Goal: Task Accomplishment & Management: Manage account settings

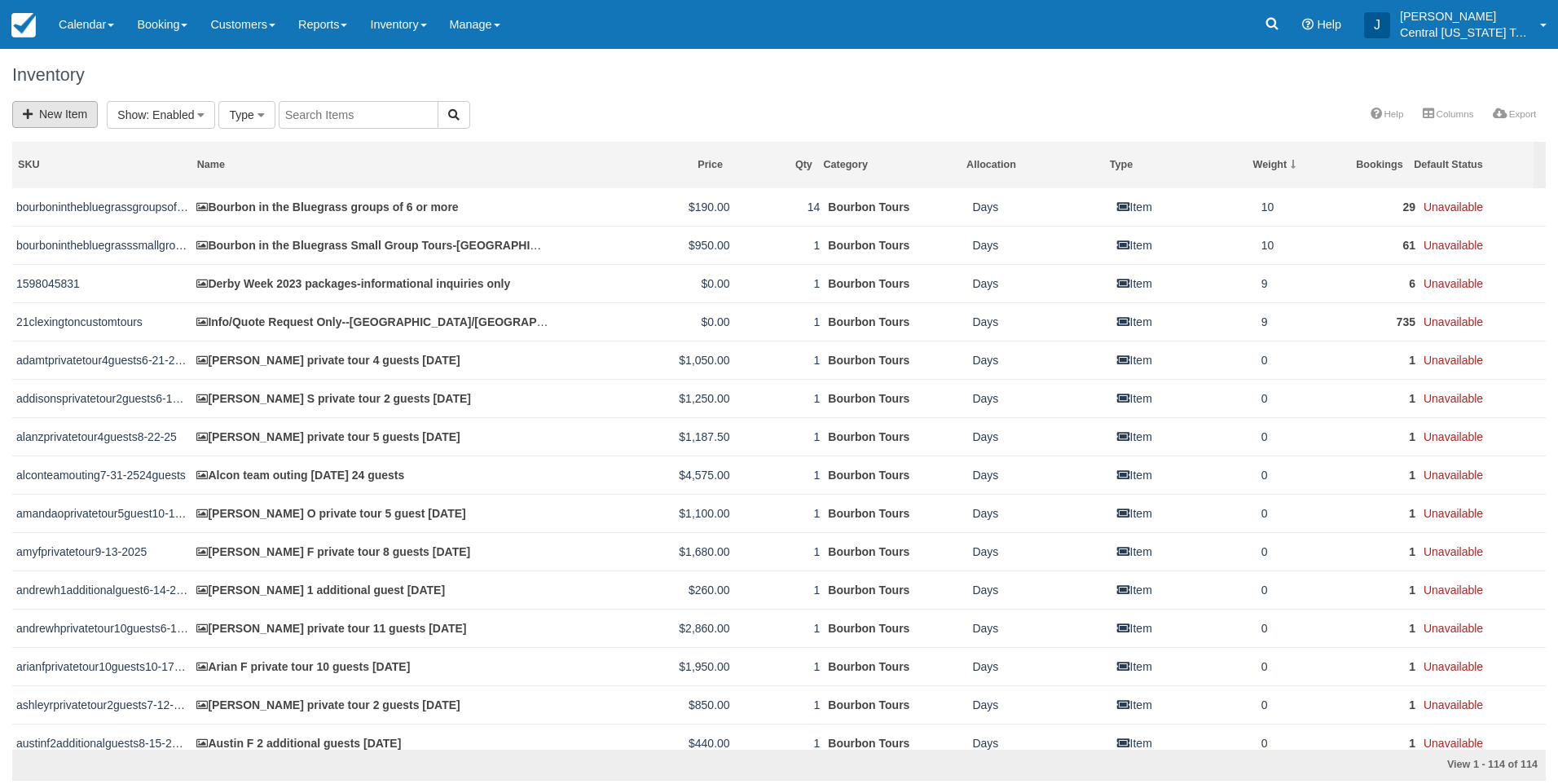
click at [55, 116] on link "New Item" at bounding box center [55, 114] width 85 height 27
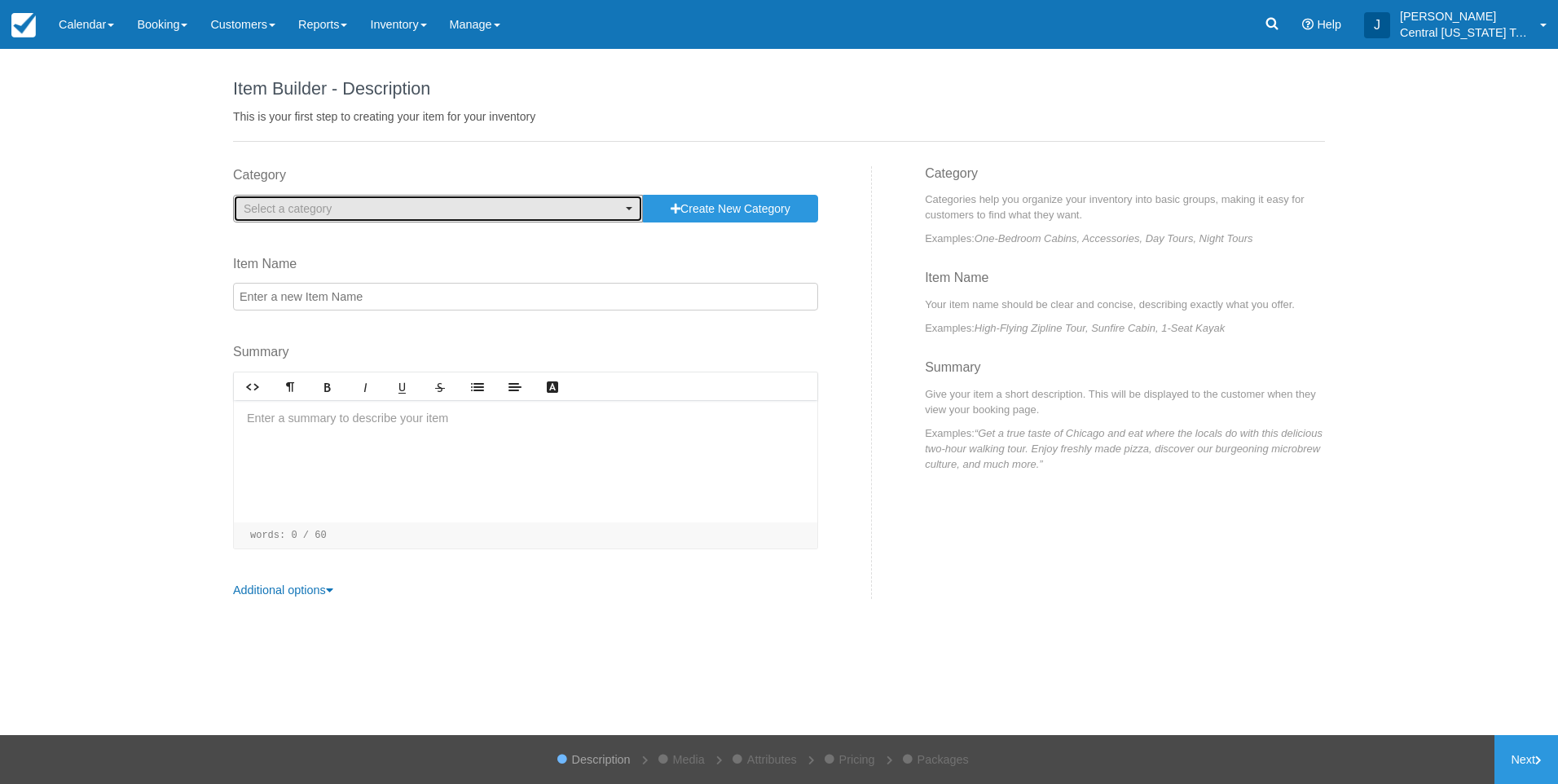
click at [430, 207] on span "Select a category" at bounding box center [432, 209] width 378 height 17
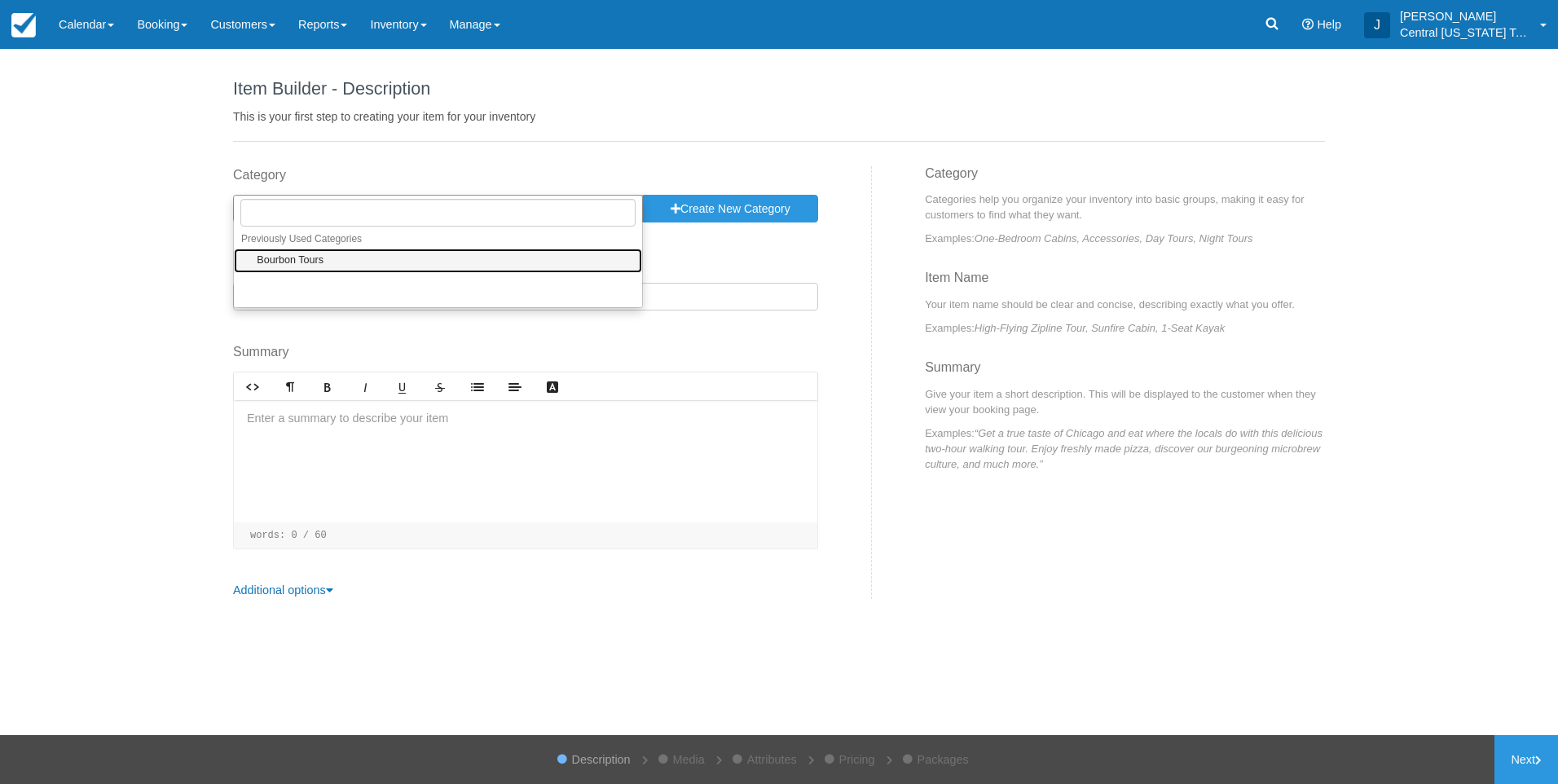
drag, startPoint x: 390, startPoint y: 255, endPoint x: 390, endPoint y: 267, distance: 12.0
click at [390, 256] on link "Bourbon Tours" at bounding box center [438, 261] width 409 height 25
select select "1"
click at [390, 306] on input "Item Name" at bounding box center [525, 296] width 585 height 28
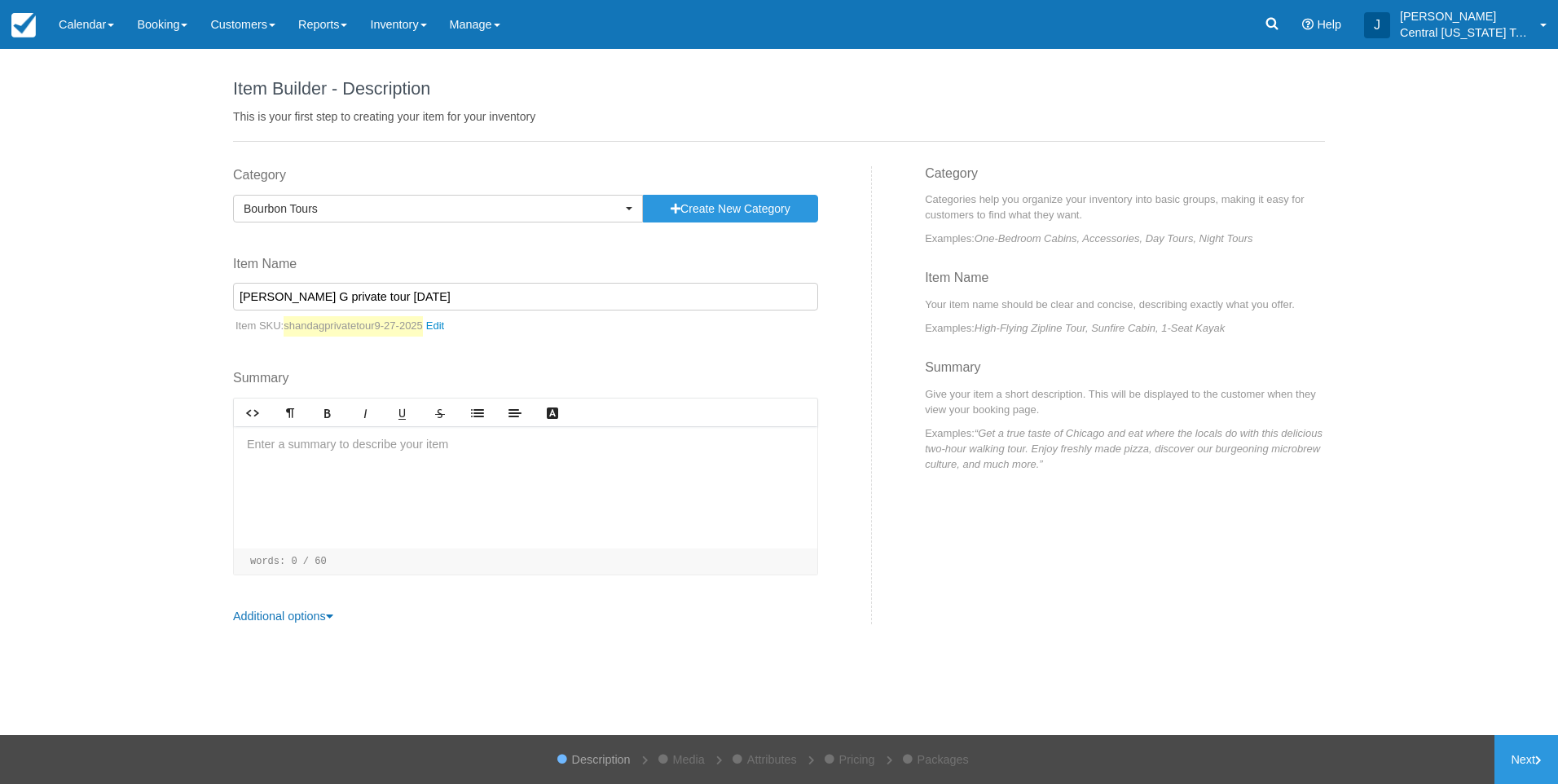
click at [335, 294] on input "Shanda G private tour 9-27-2025" at bounding box center [525, 296] width 585 height 28
type input "[PERSON_NAME] G private 5 guests tour [DATE]"
click at [390, 466] on div at bounding box center [525, 487] width 583 height 123
click at [476, 456] on div at bounding box center [525, 487] width 583 height 123
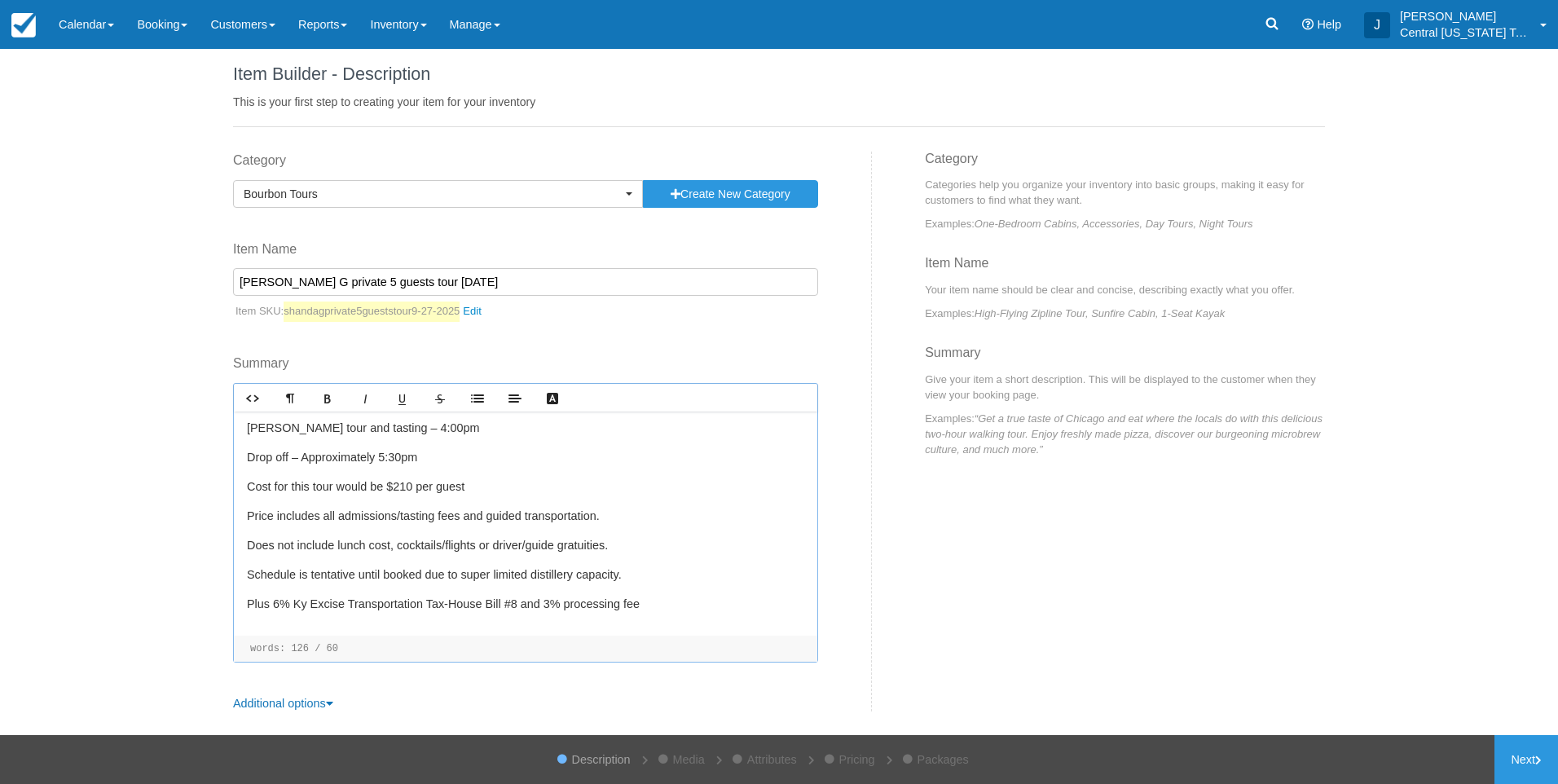
scroll to position [16, 0]
click at [1529, 764] on link "Next" at bounding box center [1526, 759] width 63 height 49
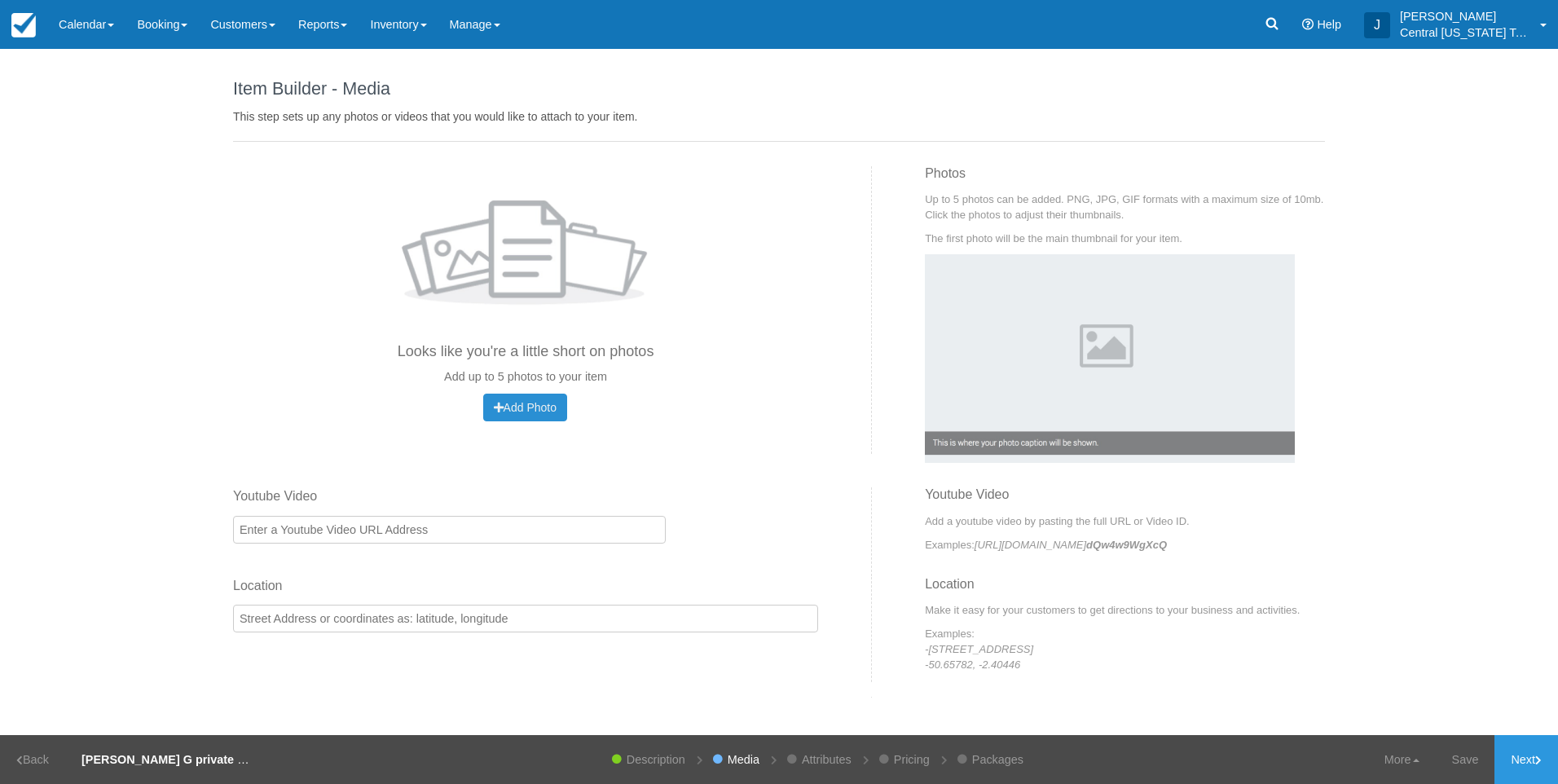
click at [515, 408] on span "Add Photo" at bounding box center [525, 407] width 63 height 13
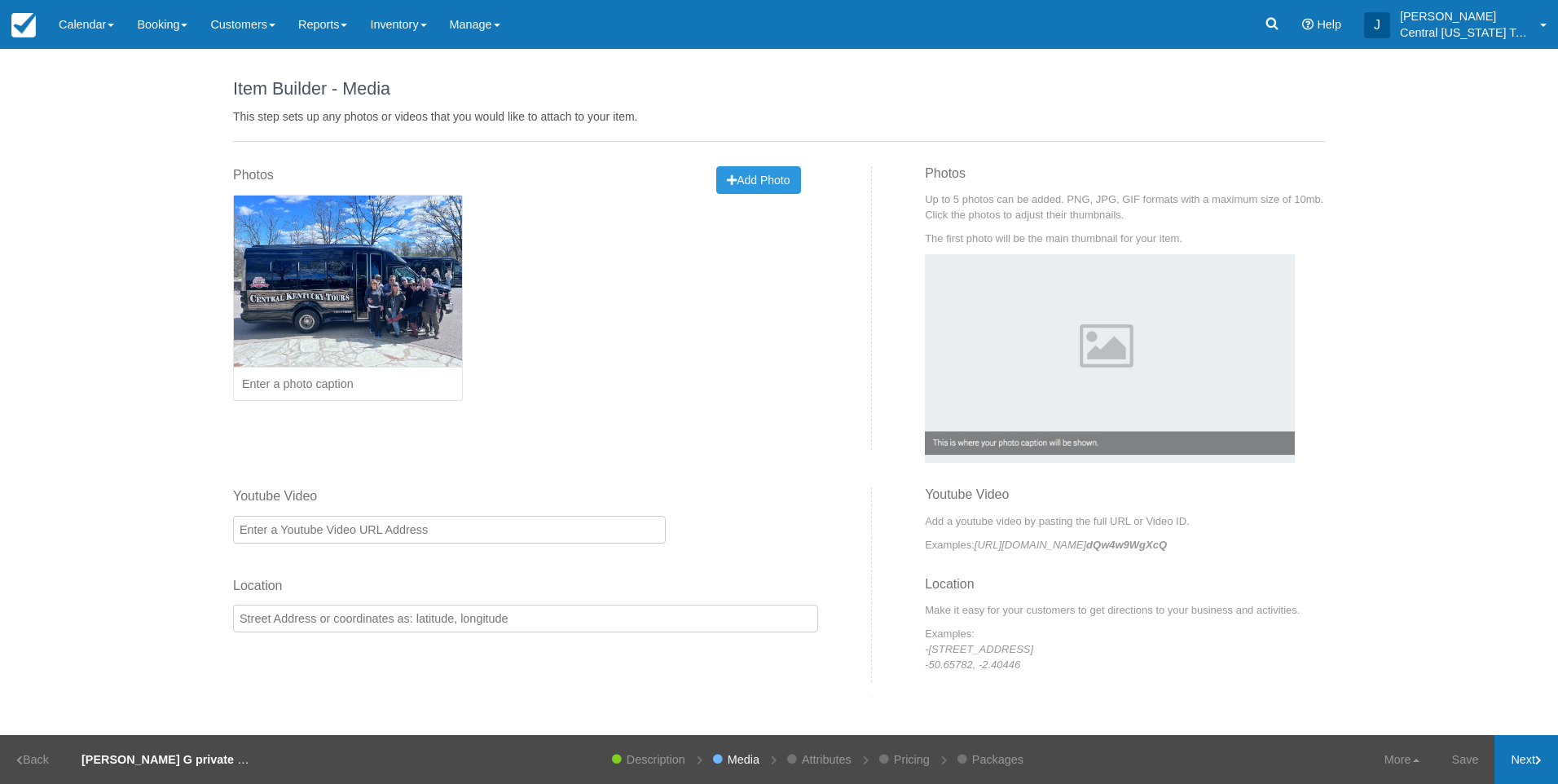
click at [1513, 750] on link "Next" at bounding box center [1526, 759] width 63 height 49
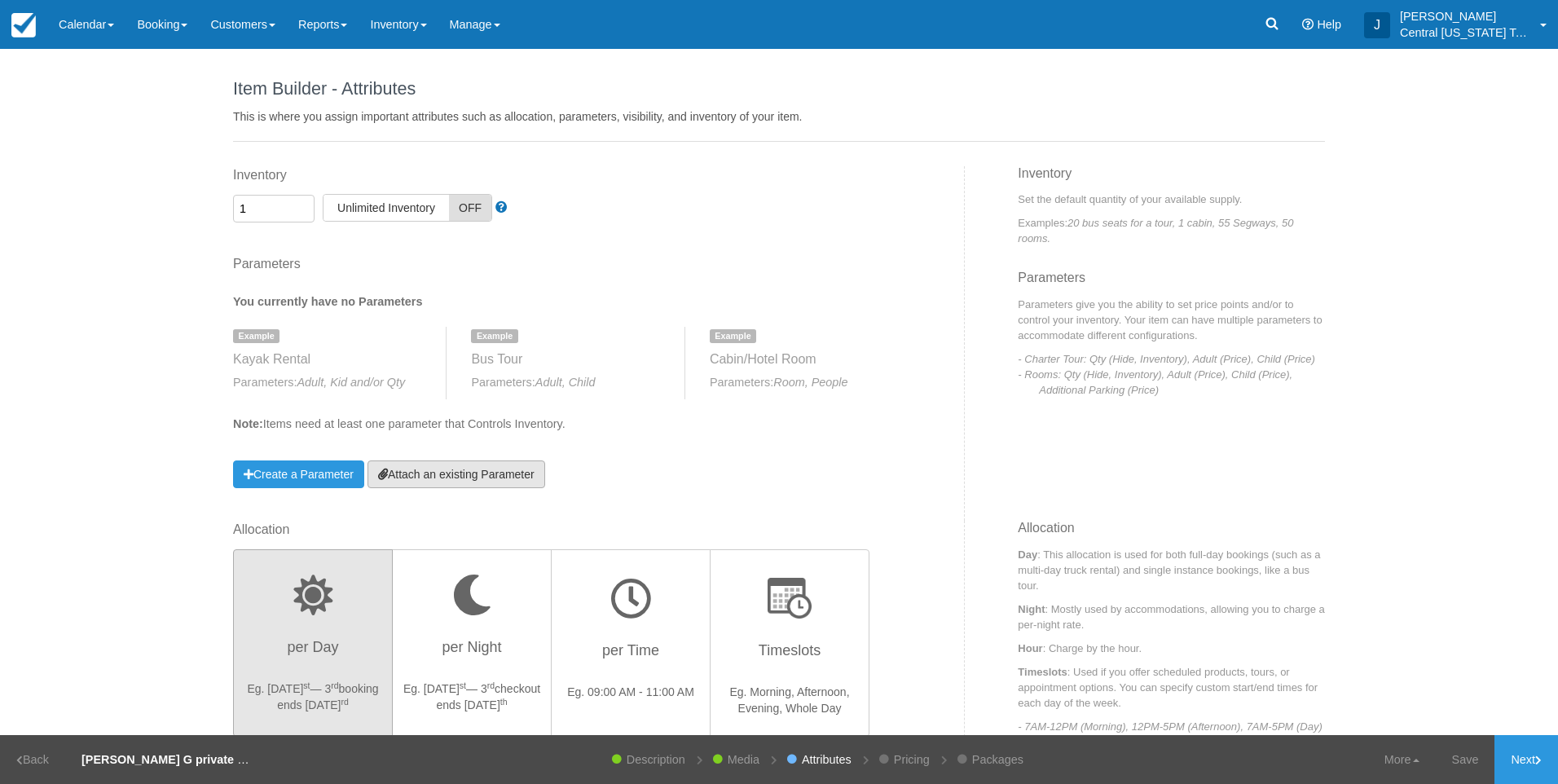
click at [472, 474] on link "Attach an existing Parameter" at bounding box center [456, 475] width 177 height 28
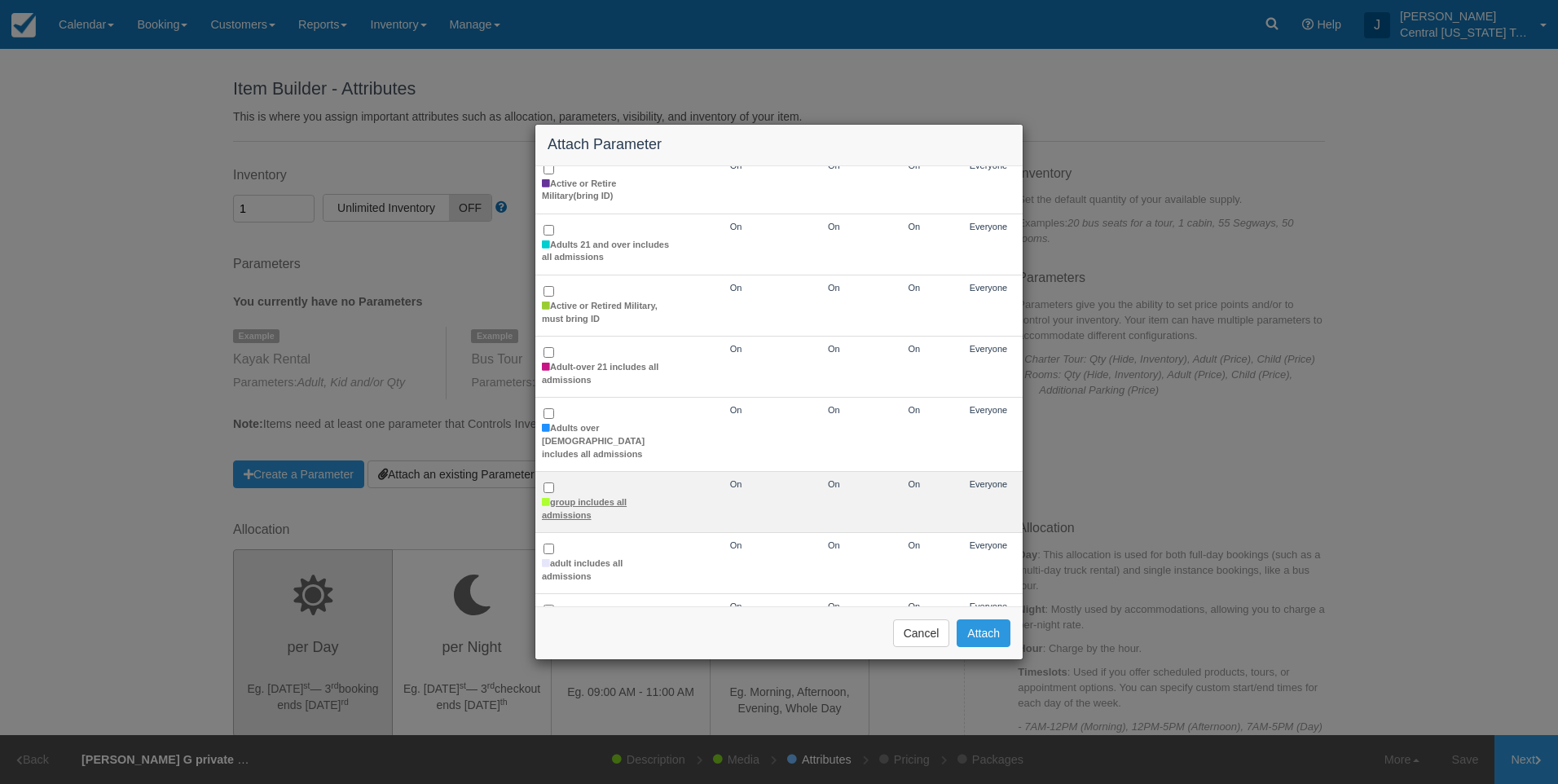
scroll to position [163, 0]
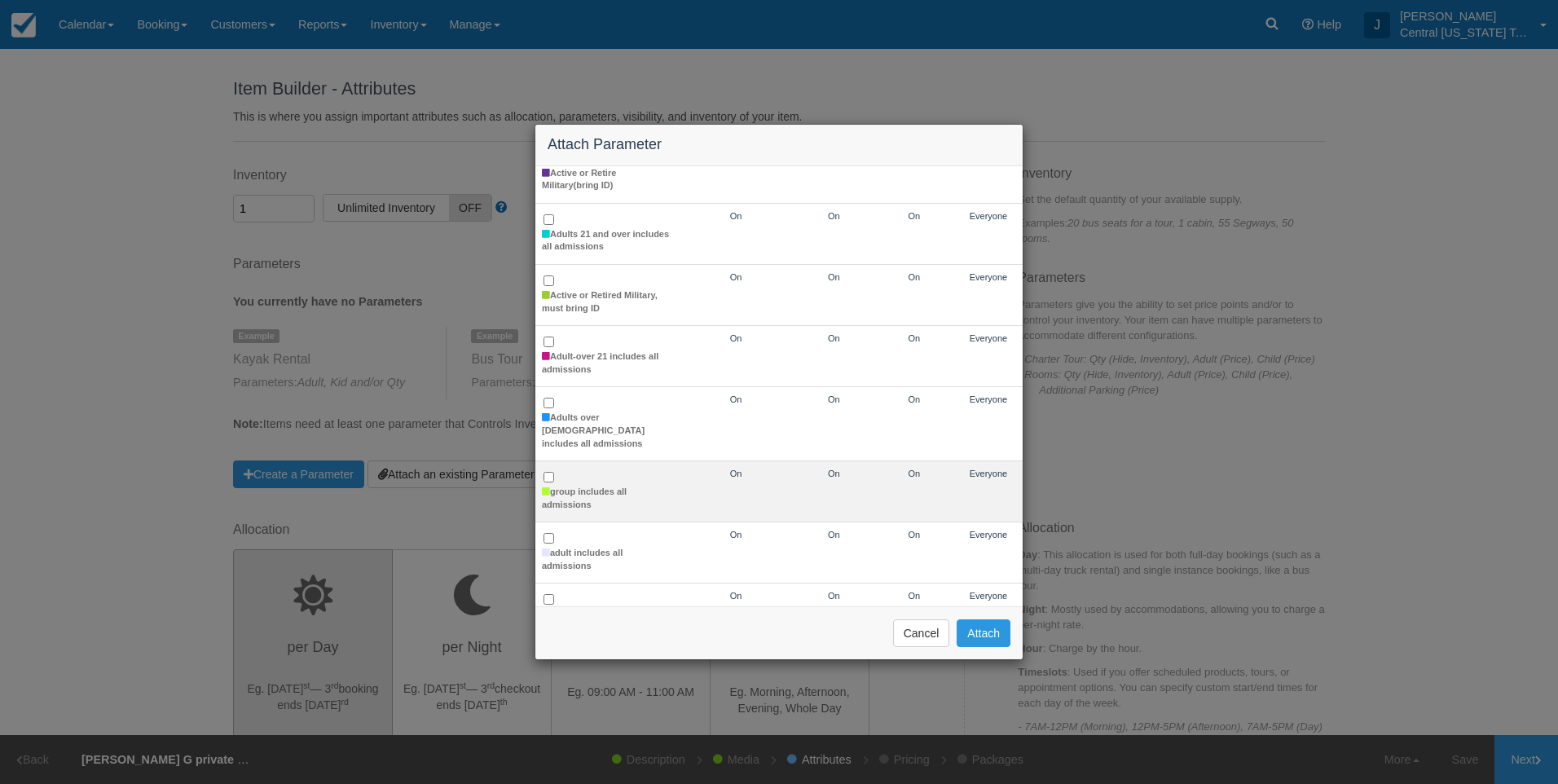
click at [574, 471] on td "group includes all admissions" at bounding box center [607, 492] width 143 height 61
checkbox input "true"
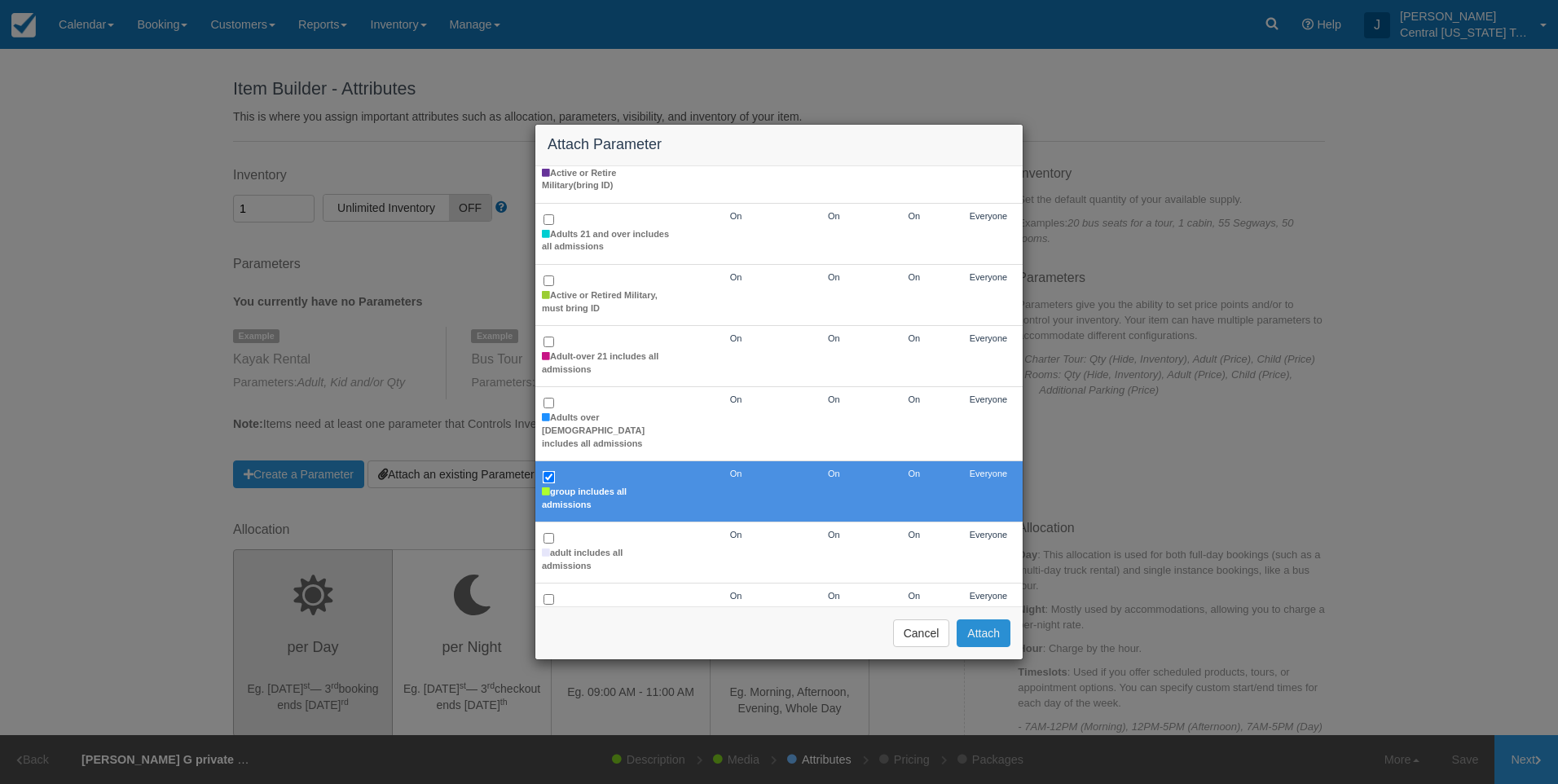
click at [965, 636] on button "Attach" at bounding box center [983, 633] width 54 height 28
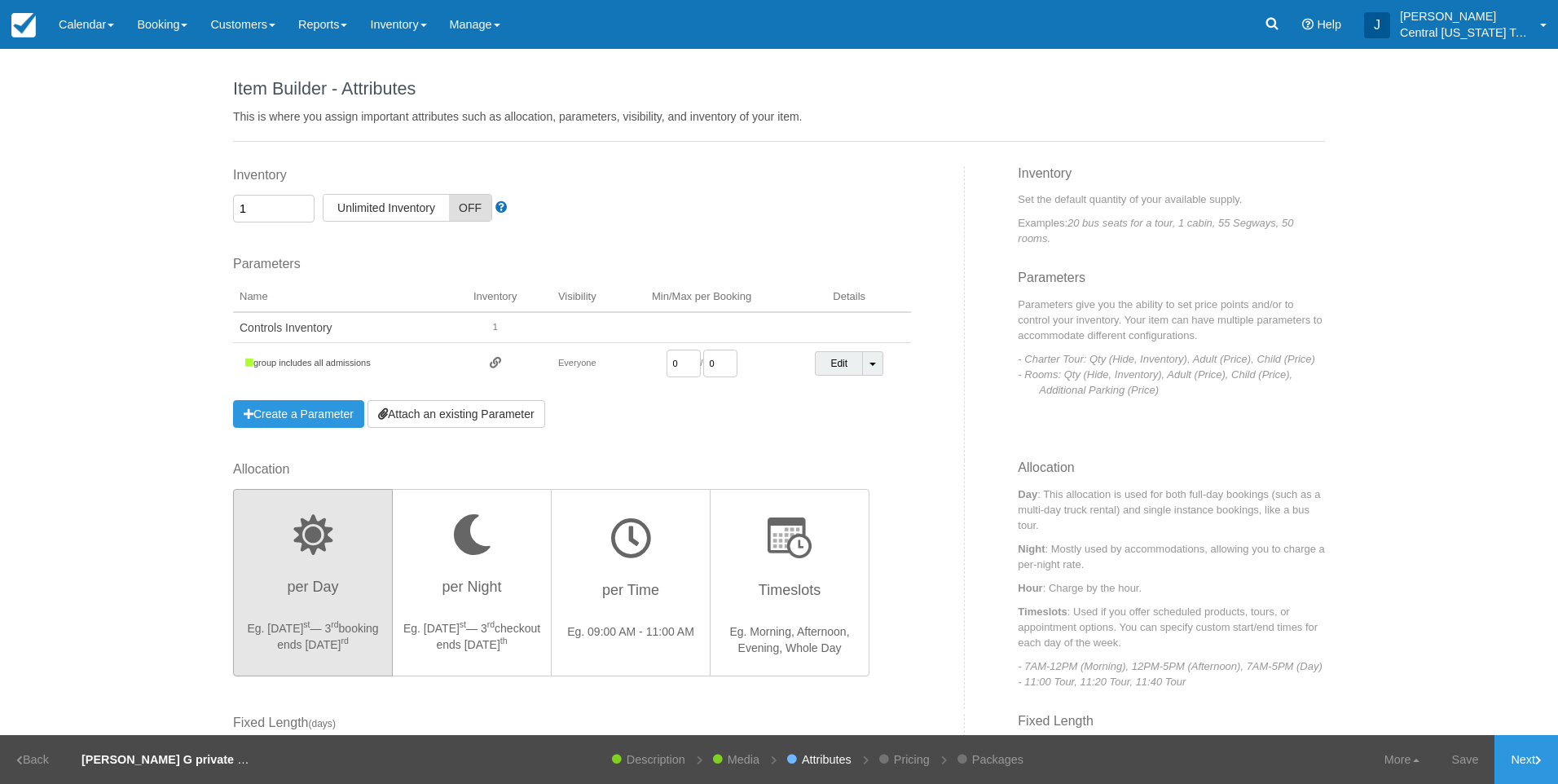
drag, startPoint x: 662, startPoint y: 367, endPoint x: 589, endPoint y: 362, distance: 73.2
click at [599, 371] on tr "group includes all admissions Everyone 0 / 0 Edit Toggle Dropdown Detach Parame…" at bounding box center [572, 364] width 678 height 42
type input "1"
click at [778, 424] on div "Parameters You currently have no Parameters Example Kayak Rental Parameters: Ad…" at bounding box center [572, 341] width 678 height 173
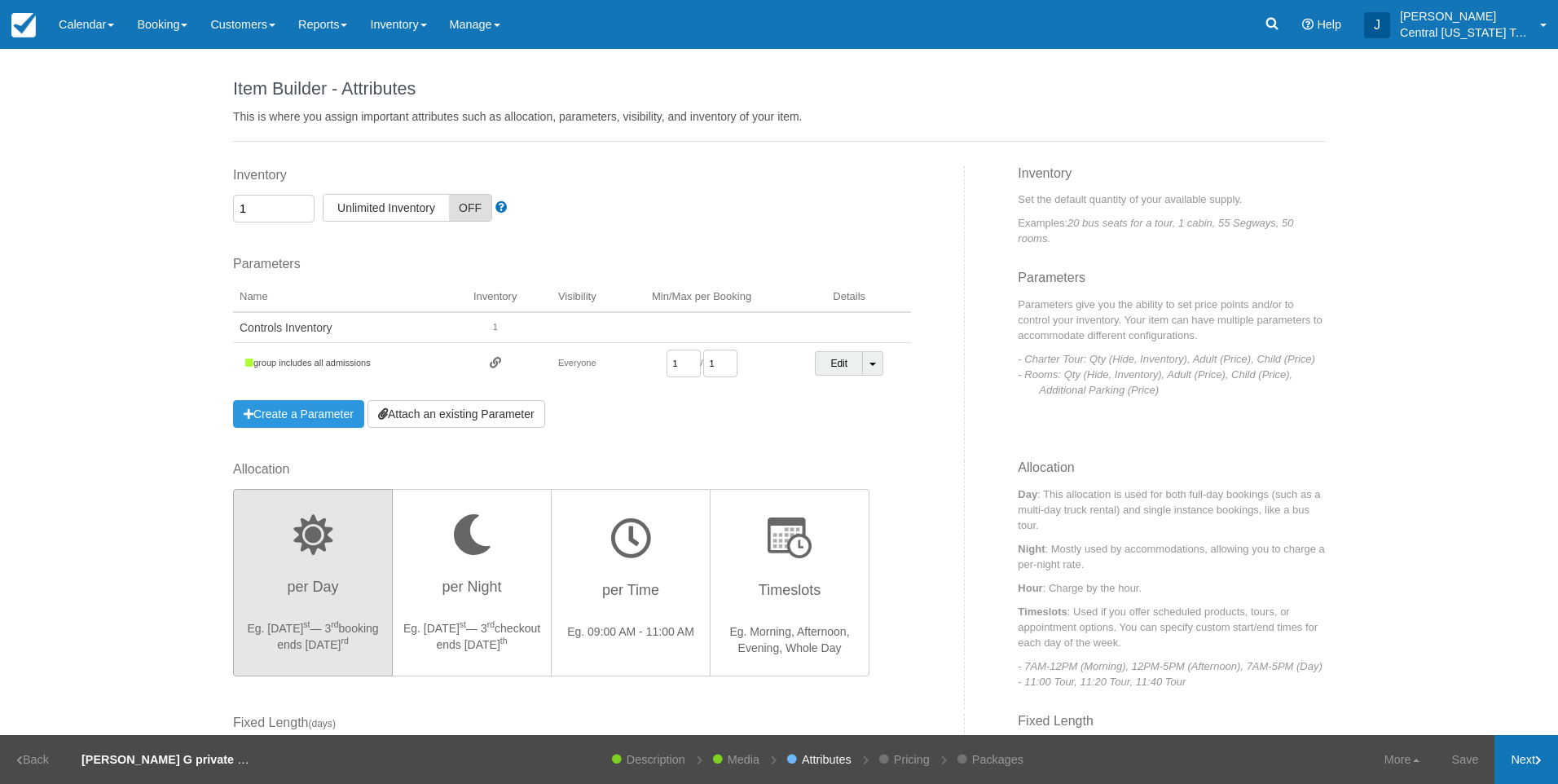
click at [1528, 756] on link "Next" at bounding box center [1526, 759] width 63 height 49
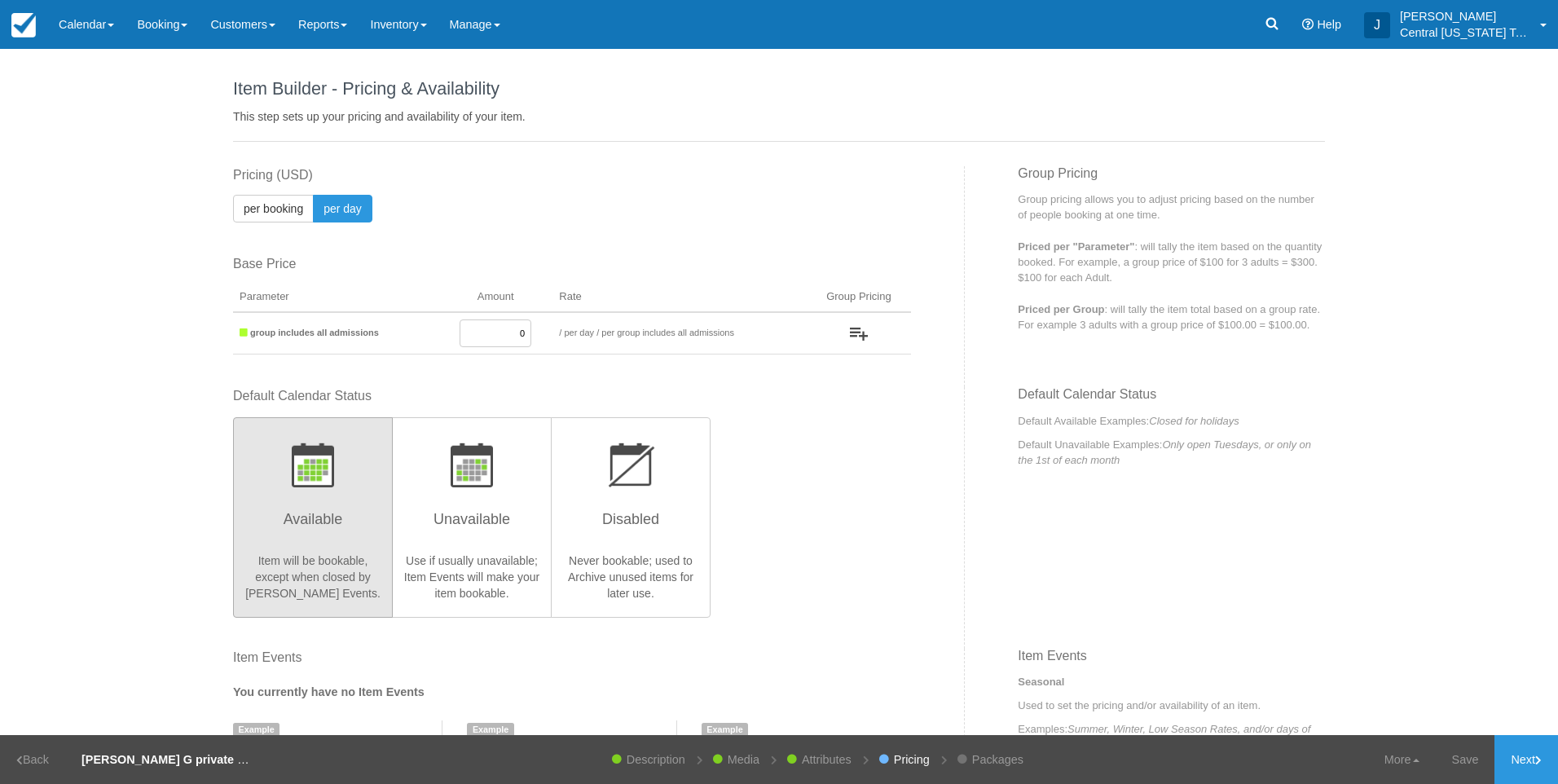
drag, startPoint x: 500, startPoint y: 329, endPoint x: 716, endPoint y: 310, distance: 216.8
click at [660, 322] on tr "group includes all admissions 0 / per booking per day / per group includes all …" at bounding box center [572, 333] width 678 height 43
type input "1050"
click at [812, 497] on div "Default Calendar Status Available Item will be bookable, except when closed by …" at bounding box center [572, 501] width 678 height 229
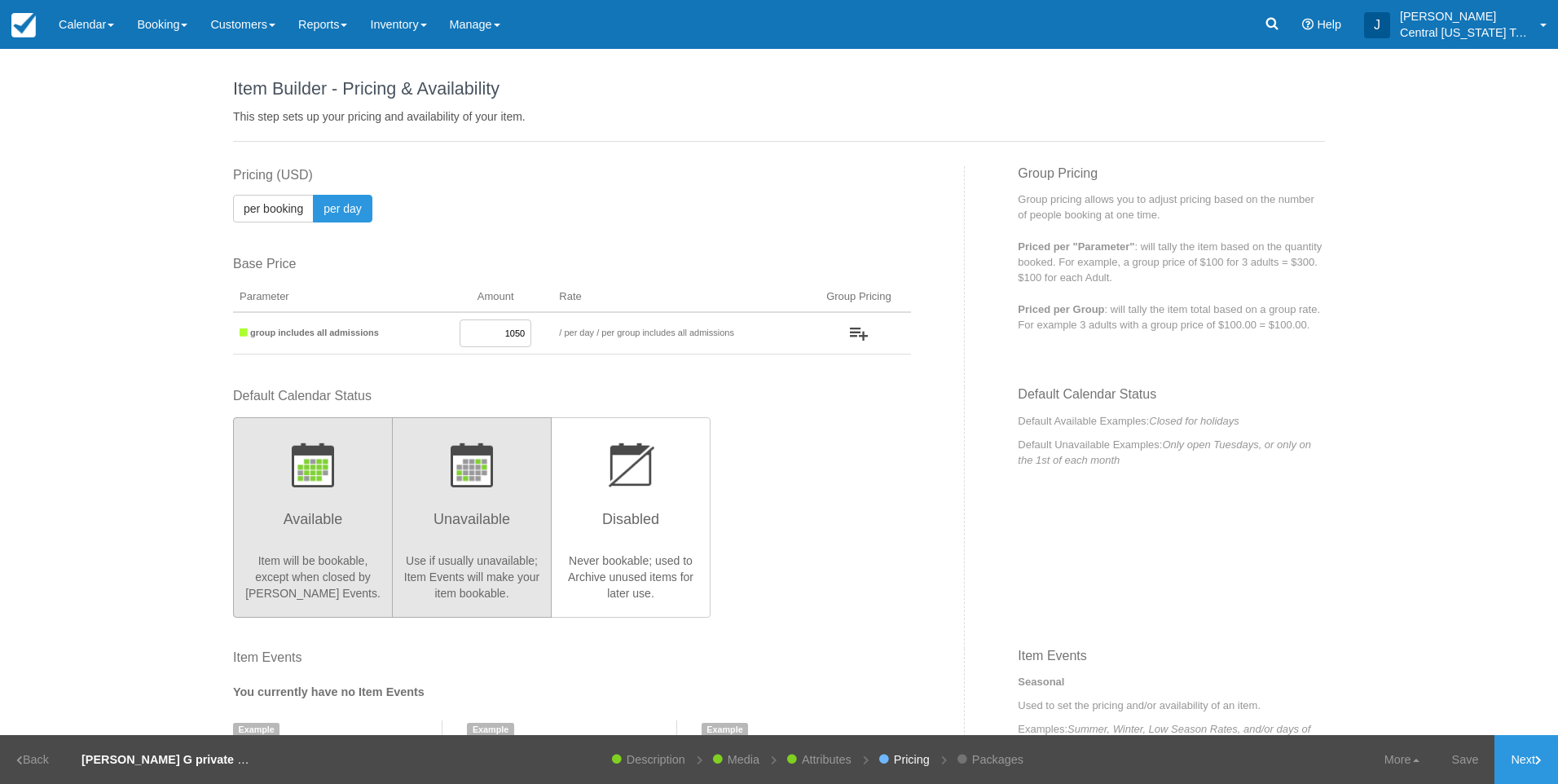
click at [463, 499] on button "Unavailable Use if usually unavailable; Item Events will make your item bookabl…" at bounding box center [472, 517] width 160 height 201
radio input "true"
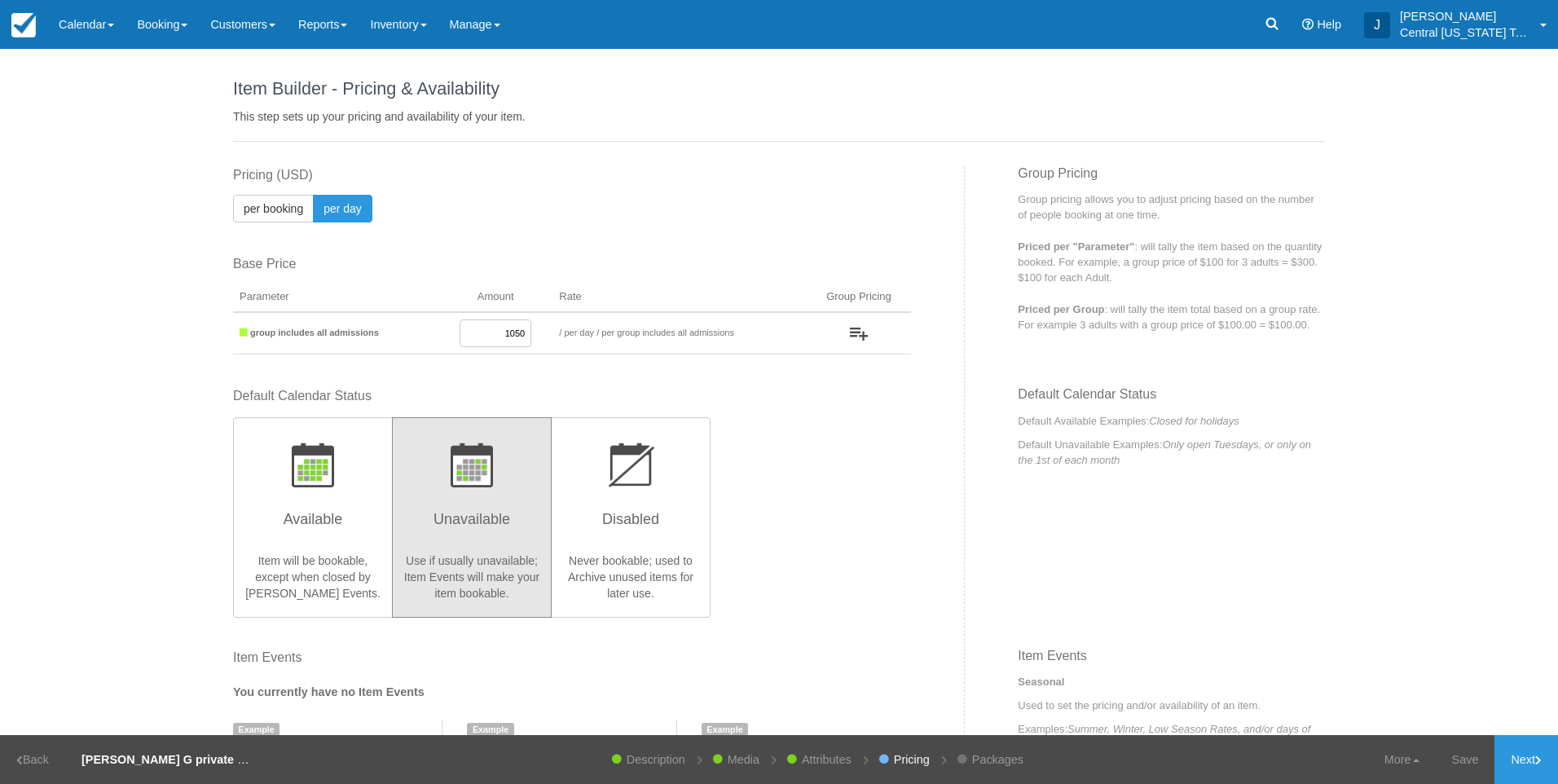
click at [867, 516] on div "Default Calendar Status Available Item will be bookable, except when closed by …" at bounding box center [572, 501] width 678 height 229
click at [1509, 762] on link "Next" at bounding box center [1526, 759] width 63 height 49
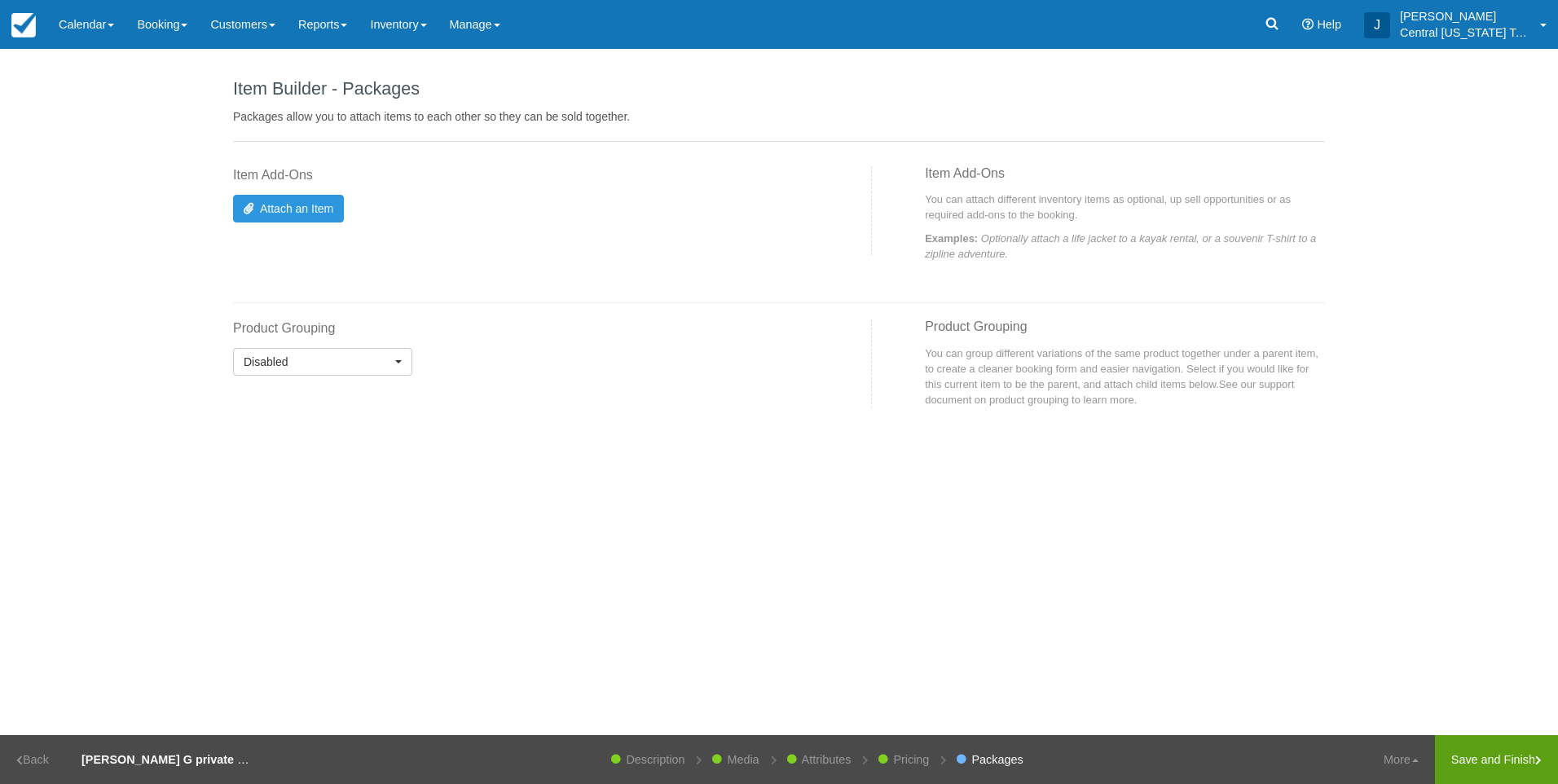
click at [1493, 757] on link "Save and Finish" at bounding box center [1497, 759] width 123 height 49
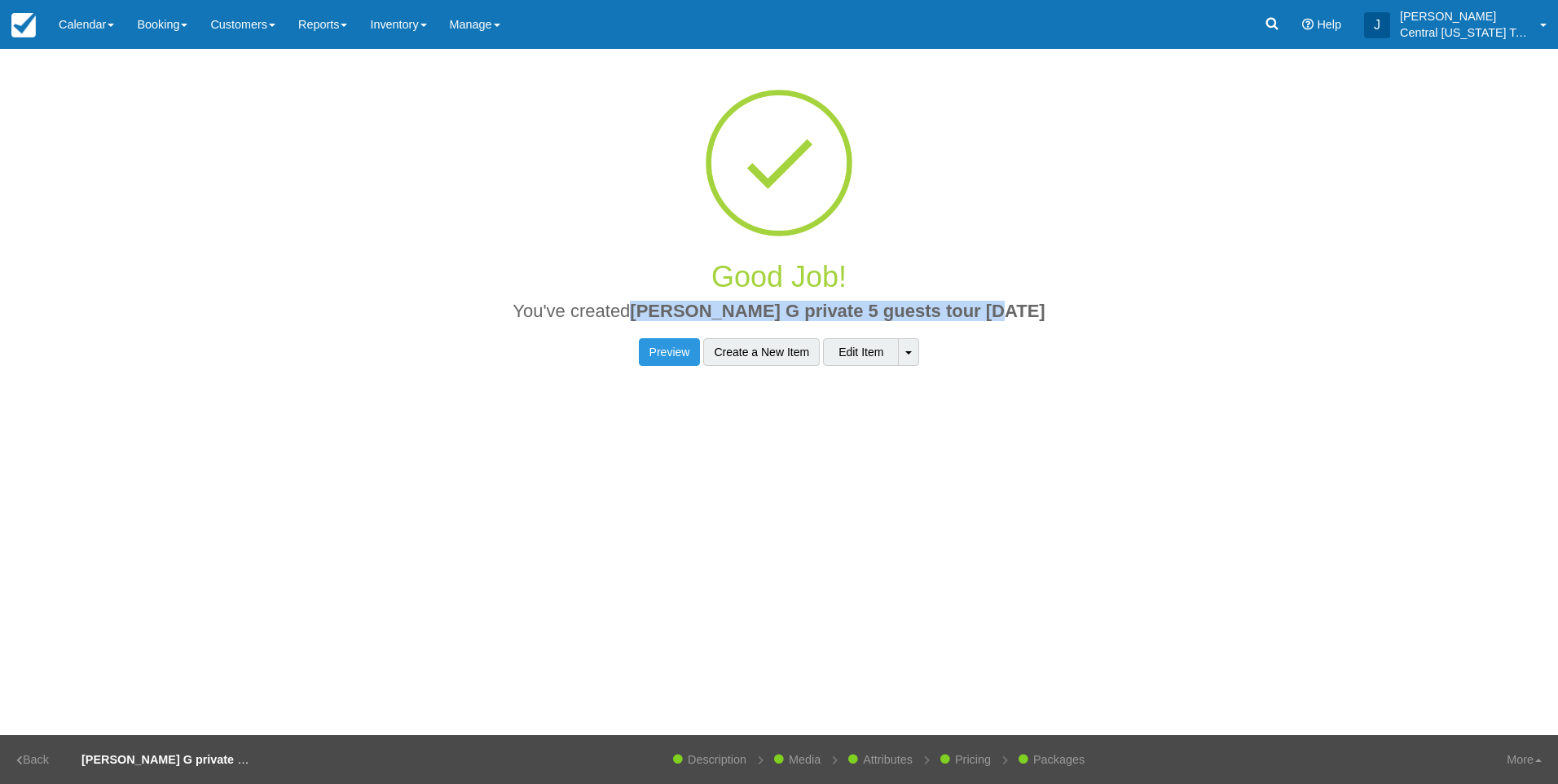
drag, startPoint x: 1055, startPoint y: 309, endPoint x: 668, endPoint y: 306, distance: 387.0
click at [668, 306] on h2 "You've created Shanda G private 5 guests tour 9-27-2025" at bounding box center [779, 316] width 1068 height 29
drag, startPoint x: 668, startPoint y: 306, endPoint x: 679, endPoint y: 307, distance: 11.0
copy span "Shanda G private 5 guests tour 9-27-2025"
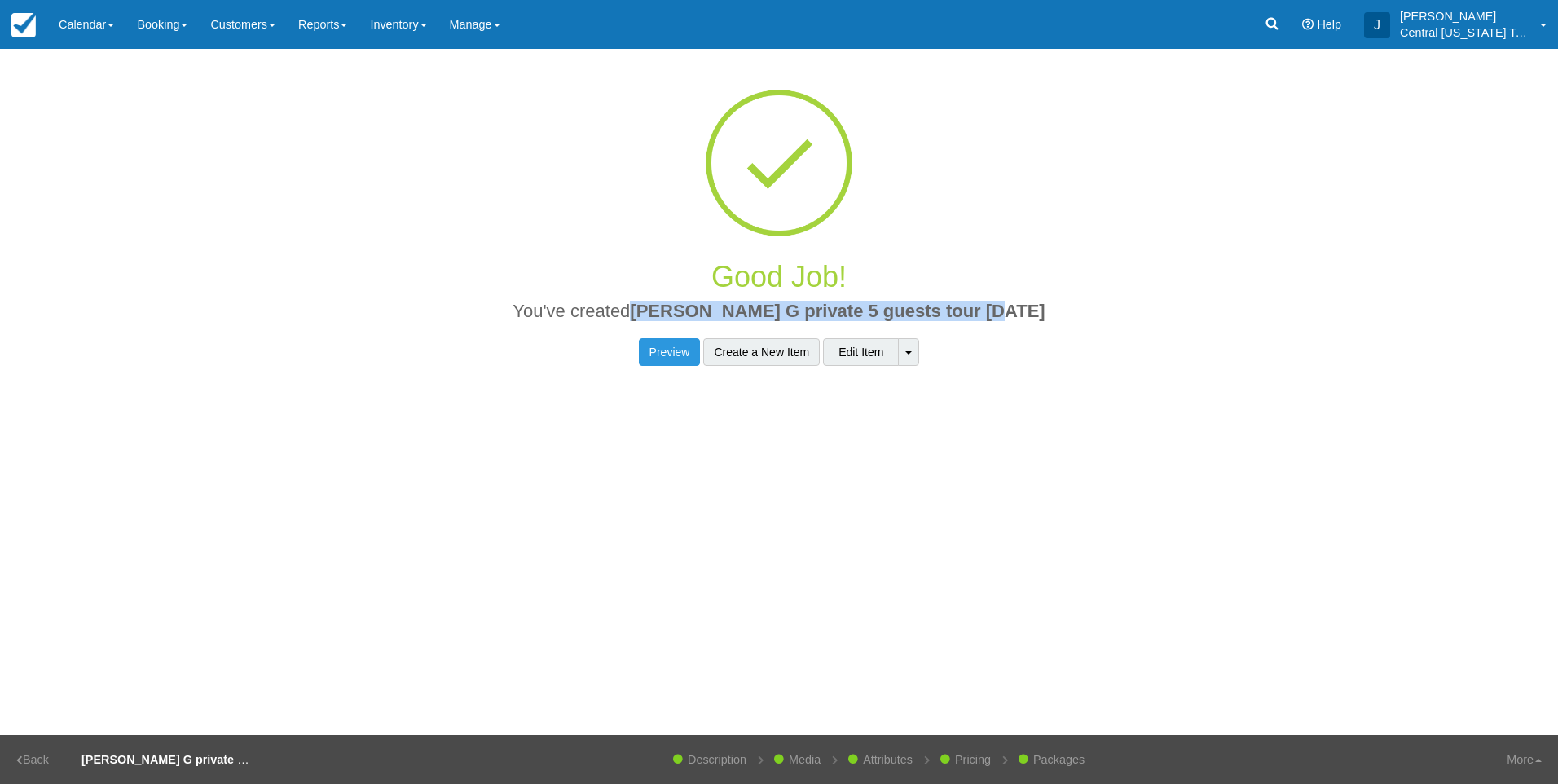
drag, startPoint x: 399, startPoint y: 30, endPoint x: 409, endPoint y: 61, distance: 32.6
click at [399, 29] on link "Inventory" at bounding box center [397, 24] width 79 height 49
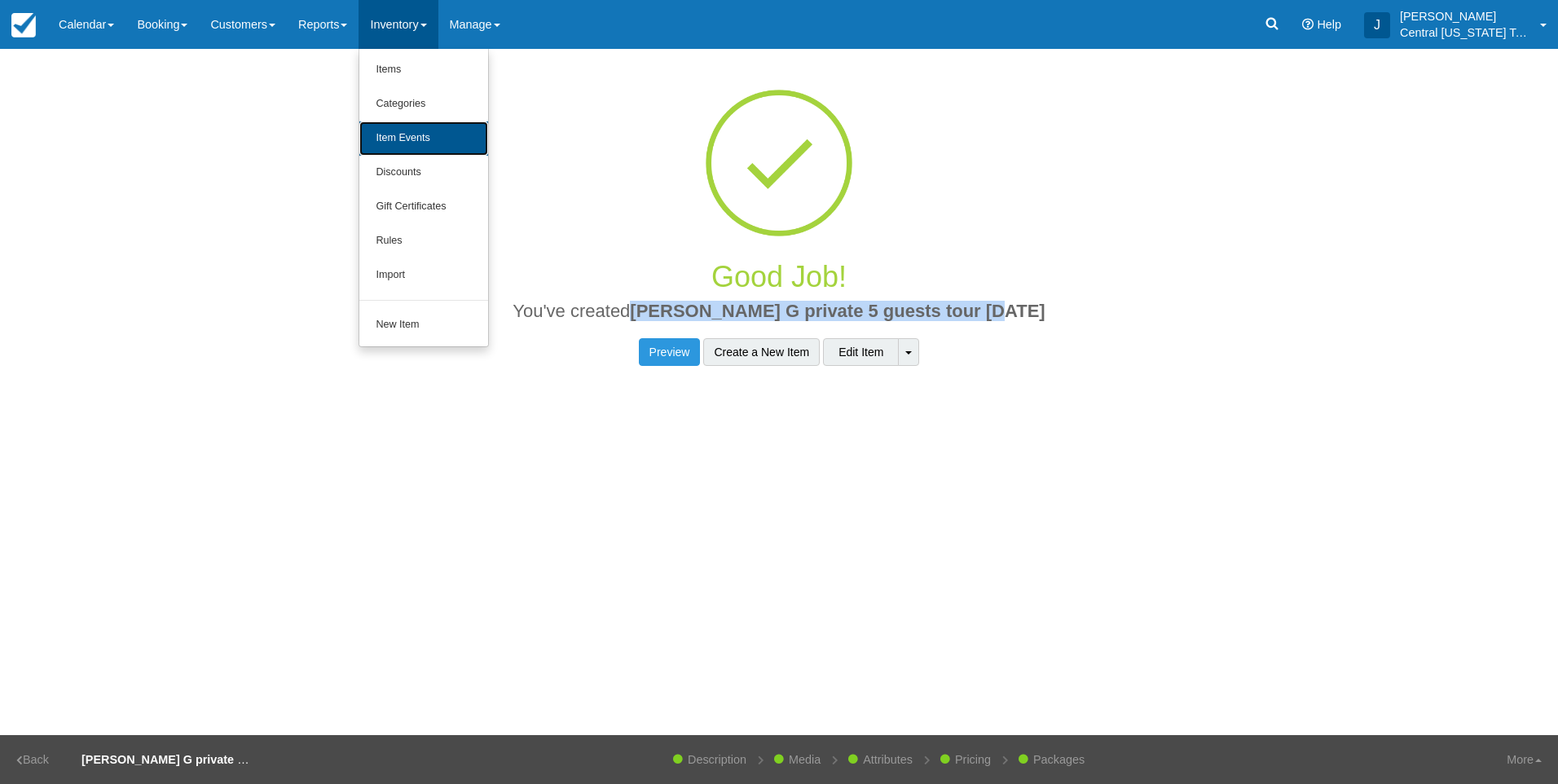
click at [422, 136] on link "Item Events" at bounding box center [423, 138] width 129 height 34
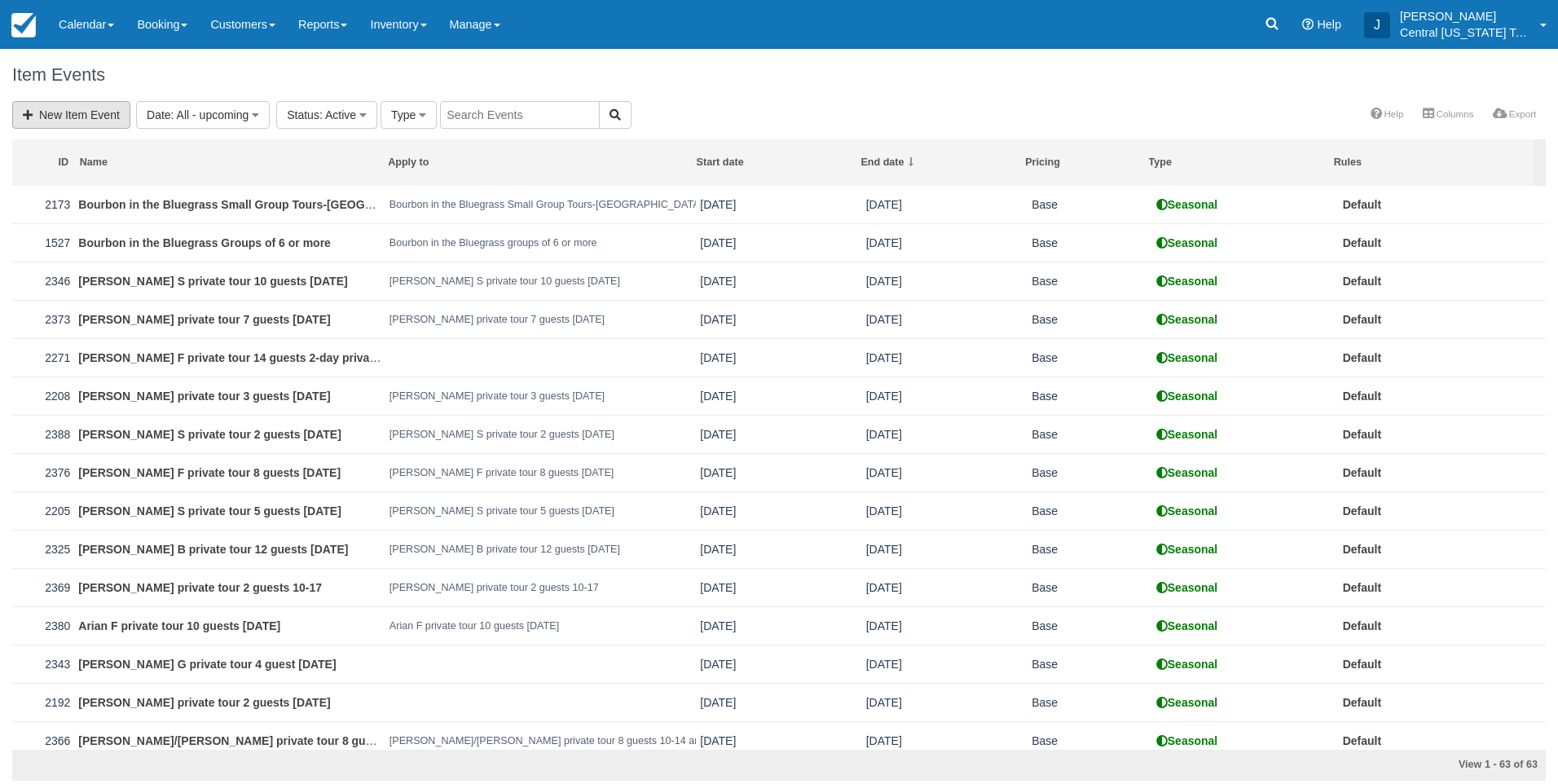
click at [74, 116] on link "New Item Event" at bounding box center [71, 115] width 118 height 28
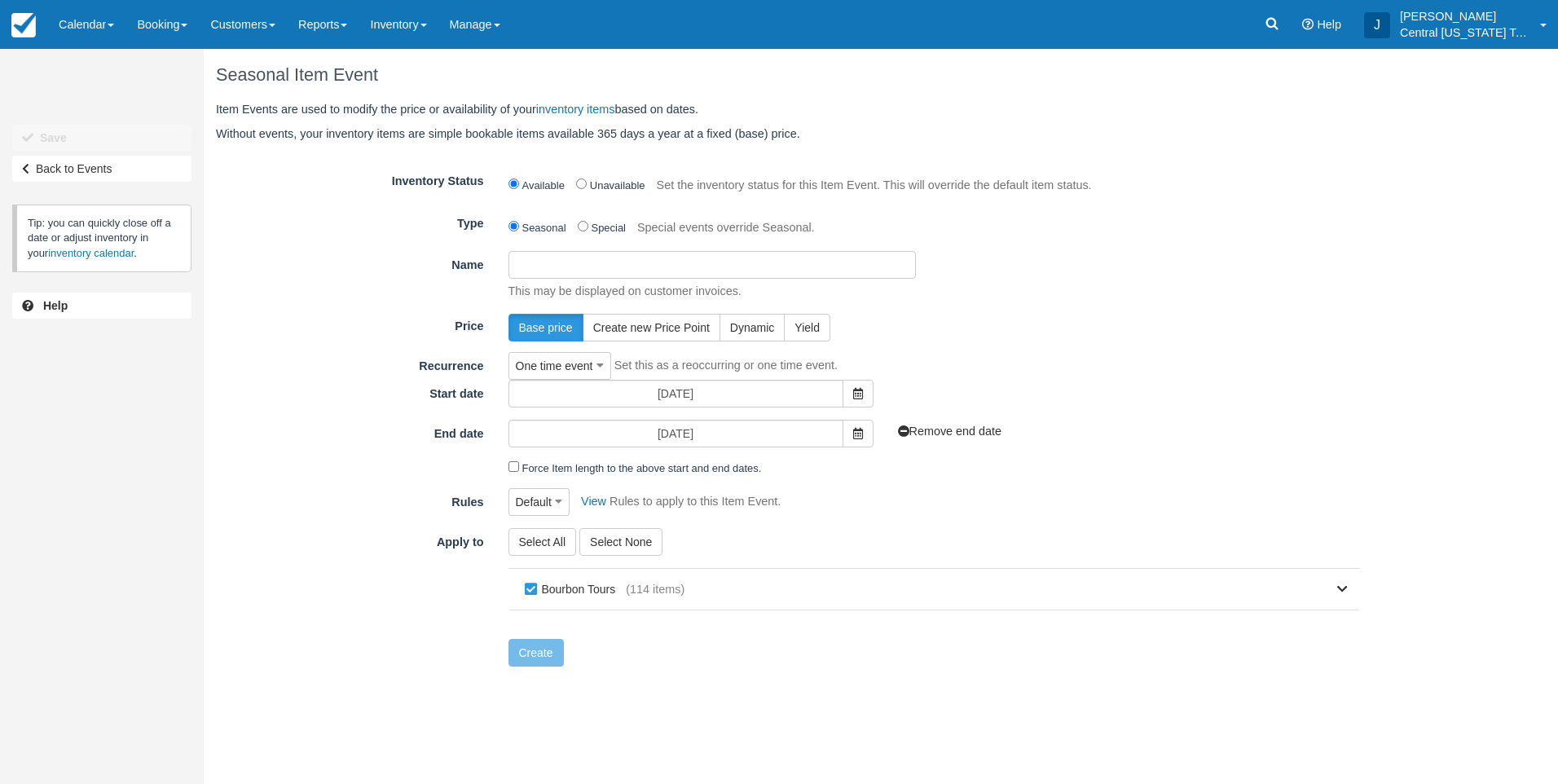
click at [601, 266] on input "Name" at bounding box center [712, 265] width 408 height 28
paste input "Shanda G private 5 guests tour 9-27-2025"
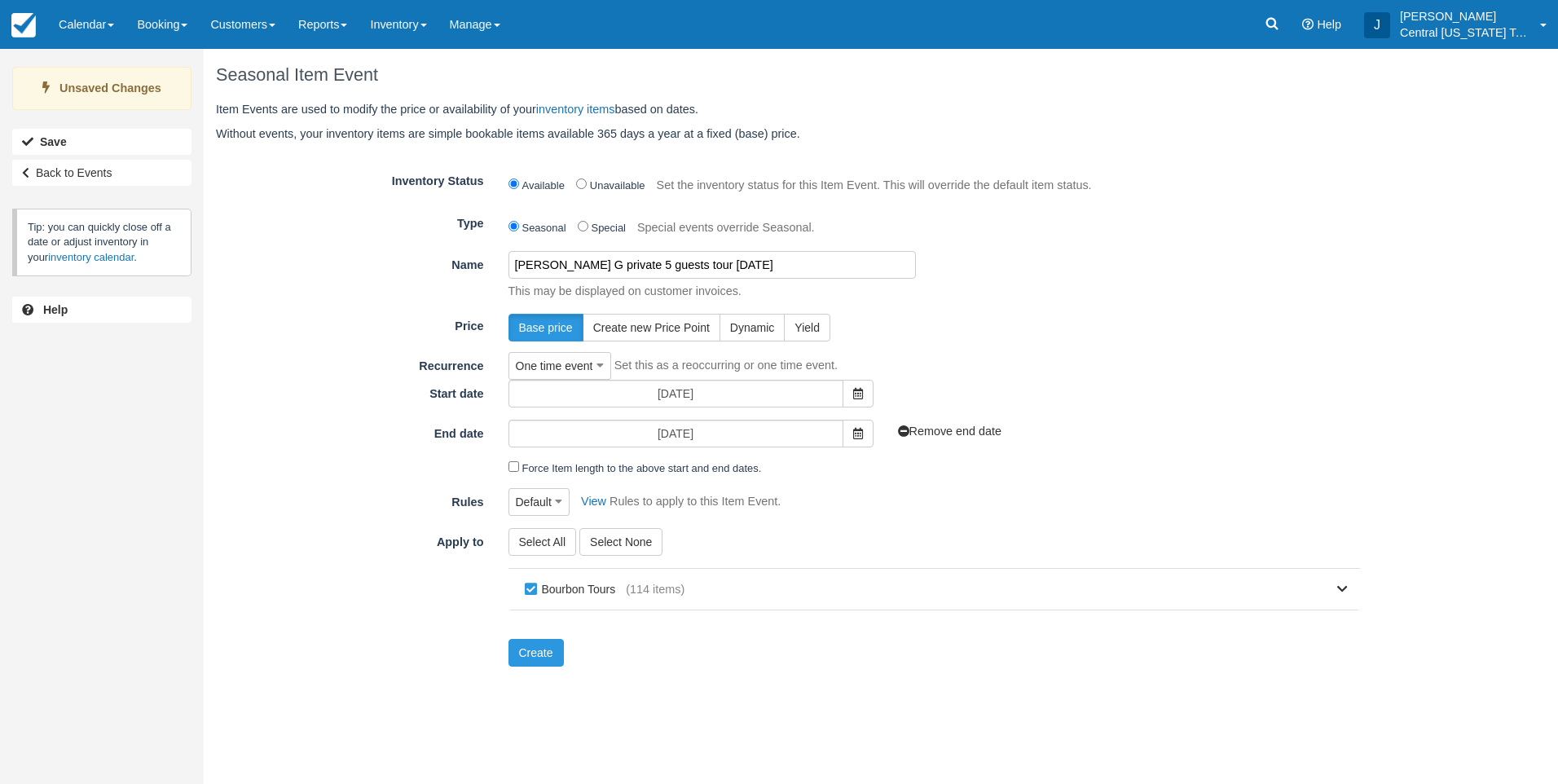
type input "Shanda G private 5 guests tour 9-27-2025"
drag, startPoint x: 989, startPoint y: 293, endPoint x: 866, endPoint y: 347, distance: 134.3
click at [983, 295] on p "This may be displayed on customer invoices." at bounding box center [929, 291] width 864 height 17
click at [854, 396] on icon at bounding box center [857, 393] width 10 height 11
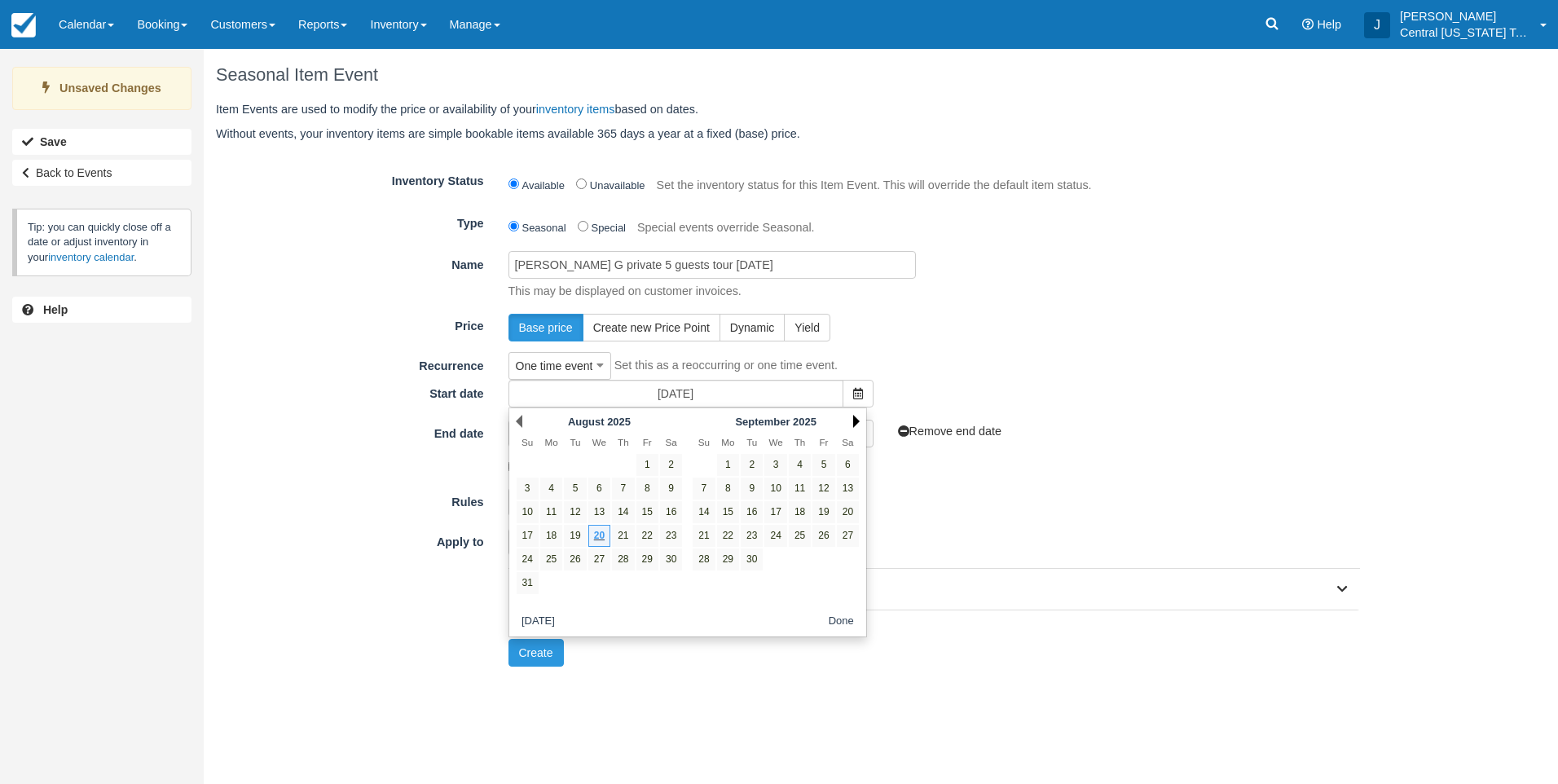
click at [858, 415] on link "Next" at bounding box center [856, 421] width 6 height 13
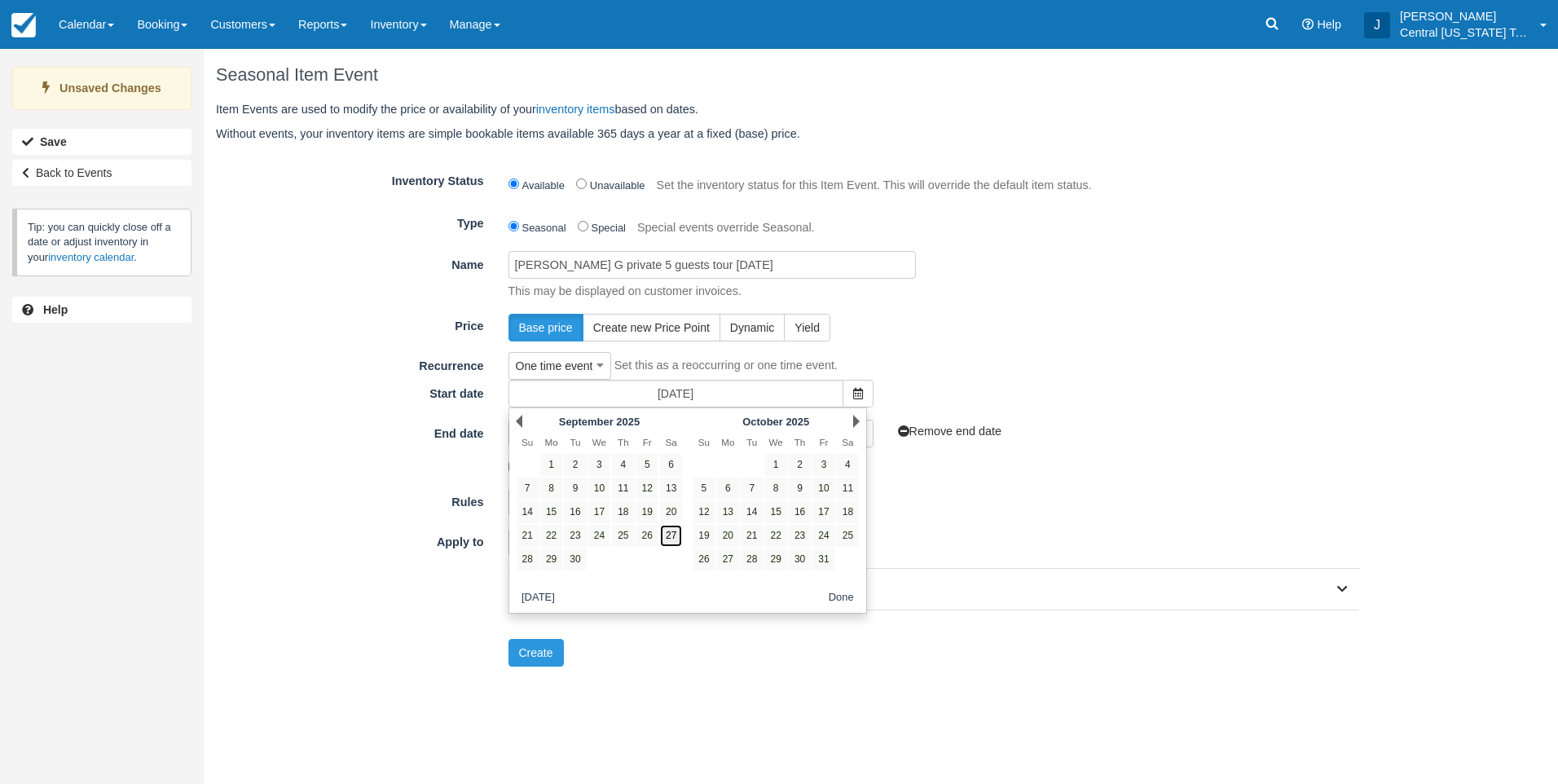
click at [669, 538] on link "27" at bounding box center [670, 535] width 22 height 22
type input "09/27/25"
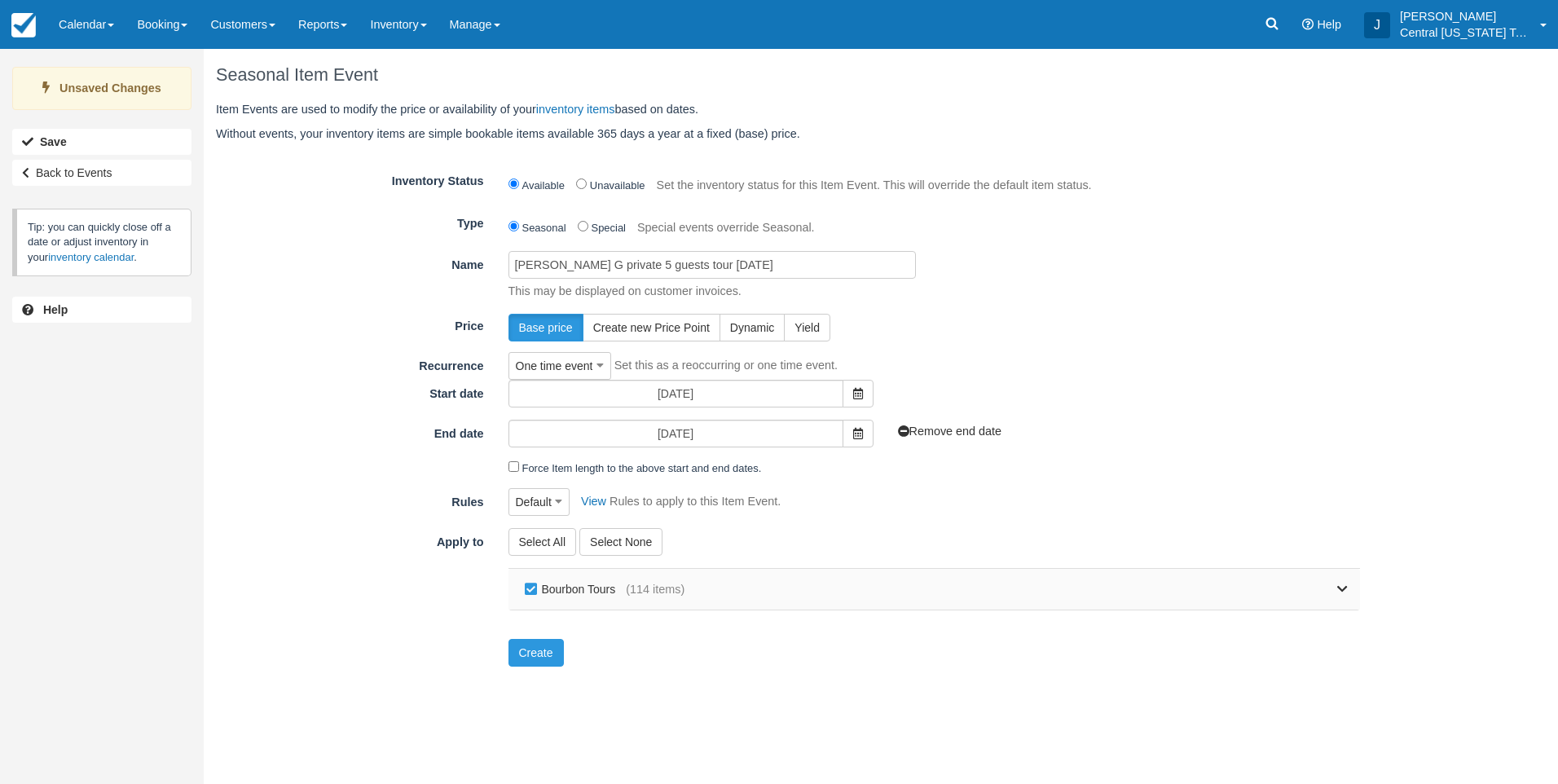
drag, startPoint x: 583, startPoint y: 587, endPoint x: 665, endPoint y: 582, distance: 82.2
click at [583, 588] on label "Bourbon Tours" at bounding box center [574, 589] width 106 height 24
checkbox input "false"
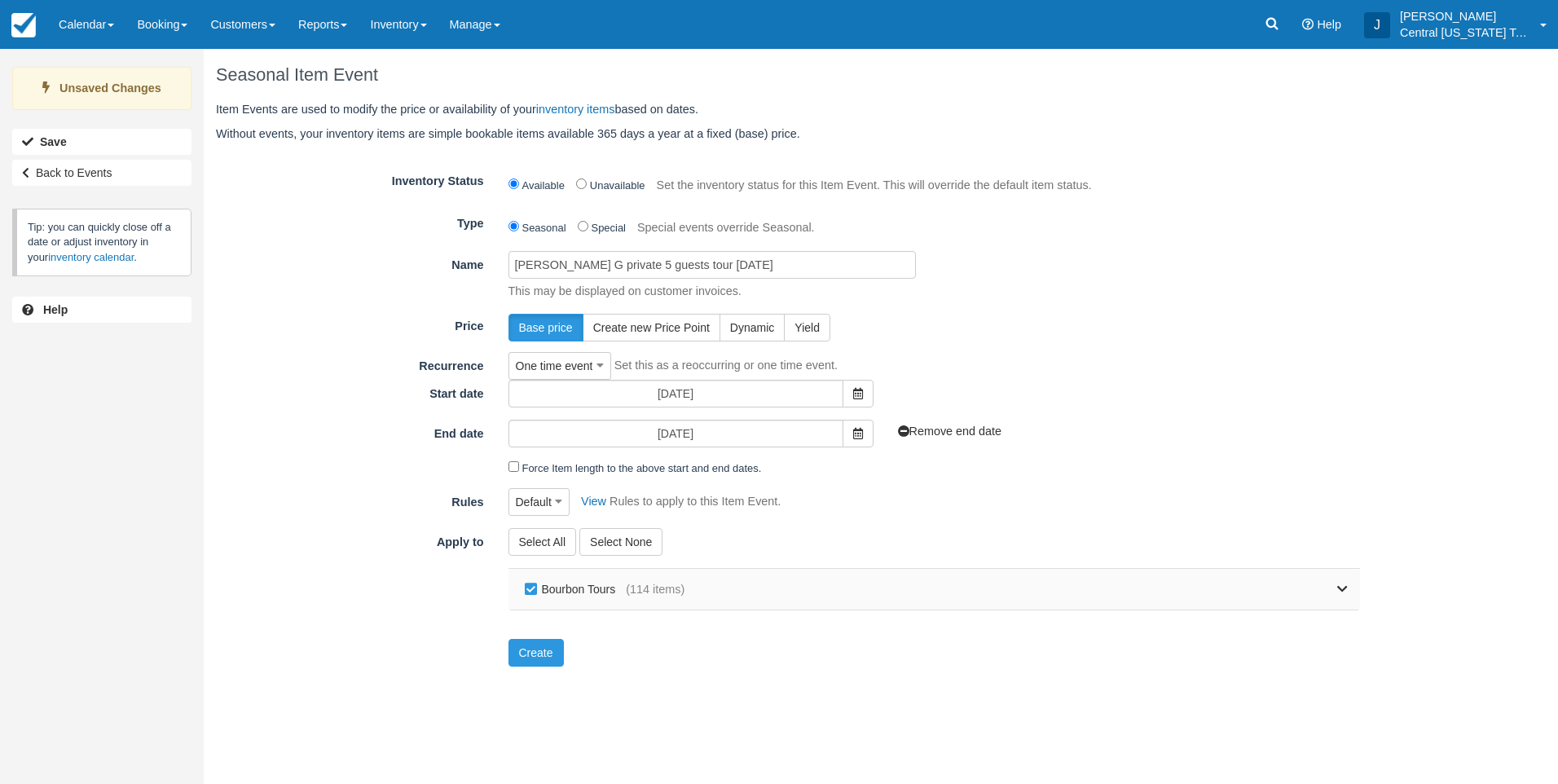
checkbox input "false"
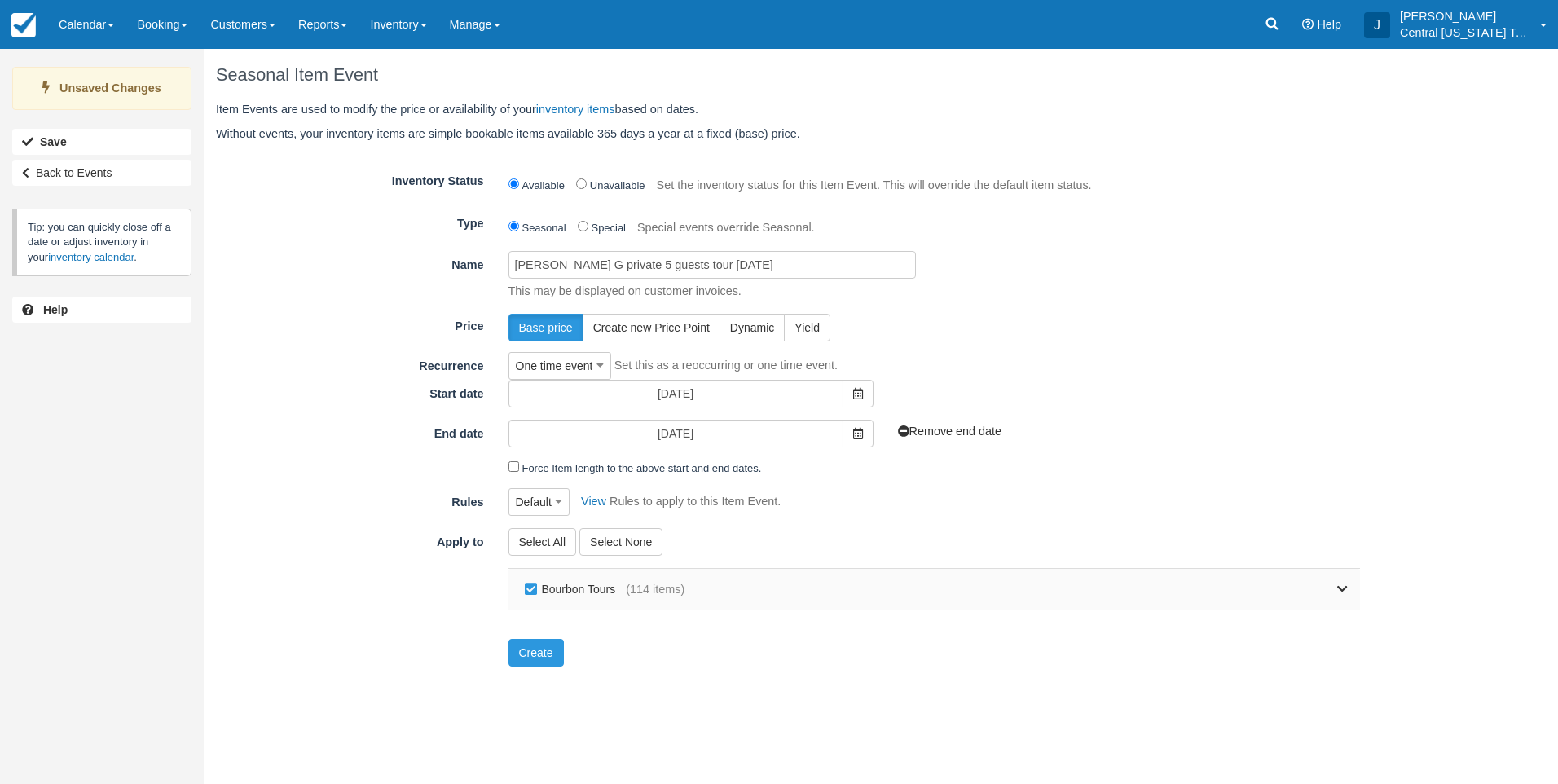
checkbox input "false"
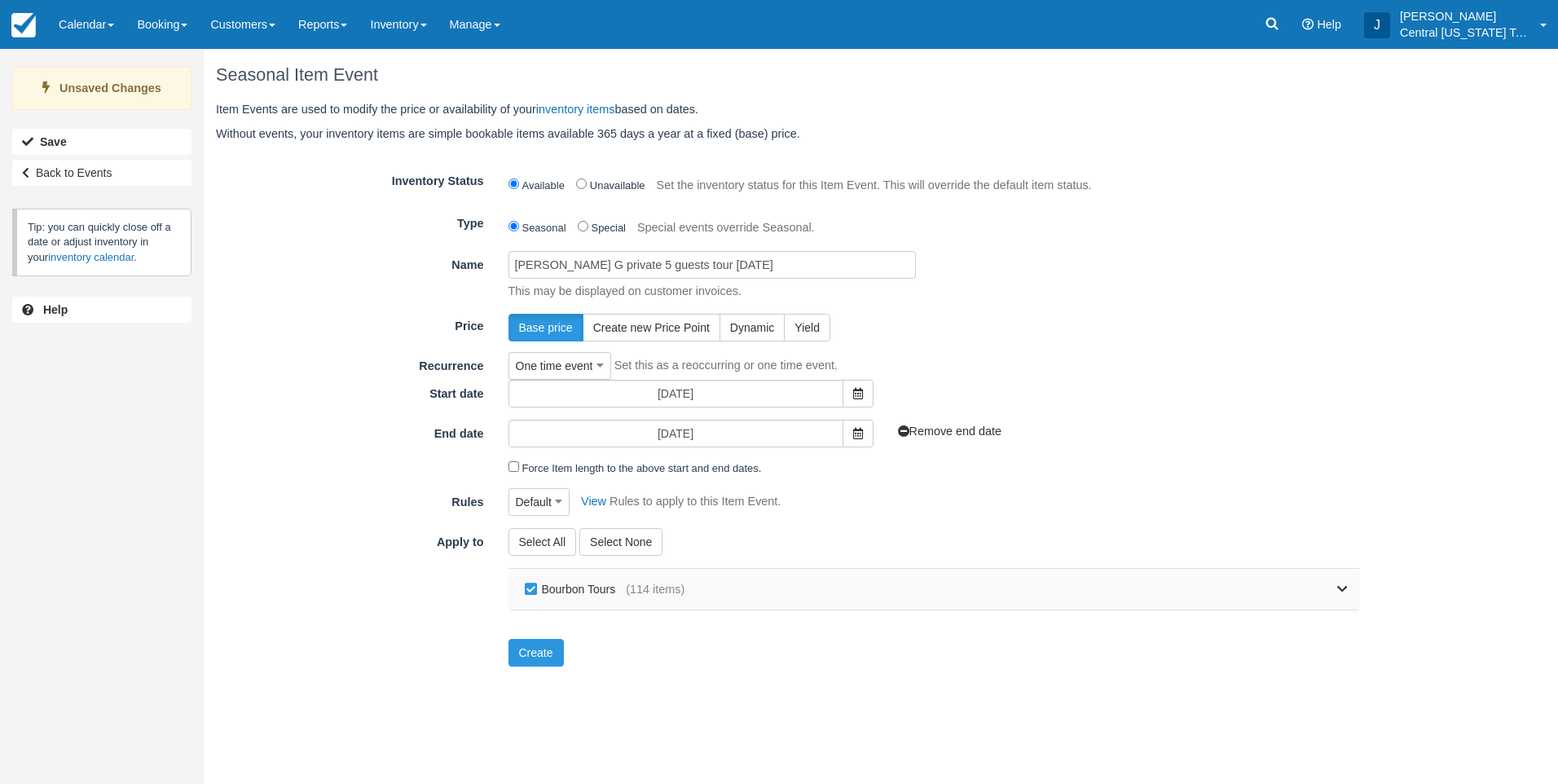
checkbox input "false"
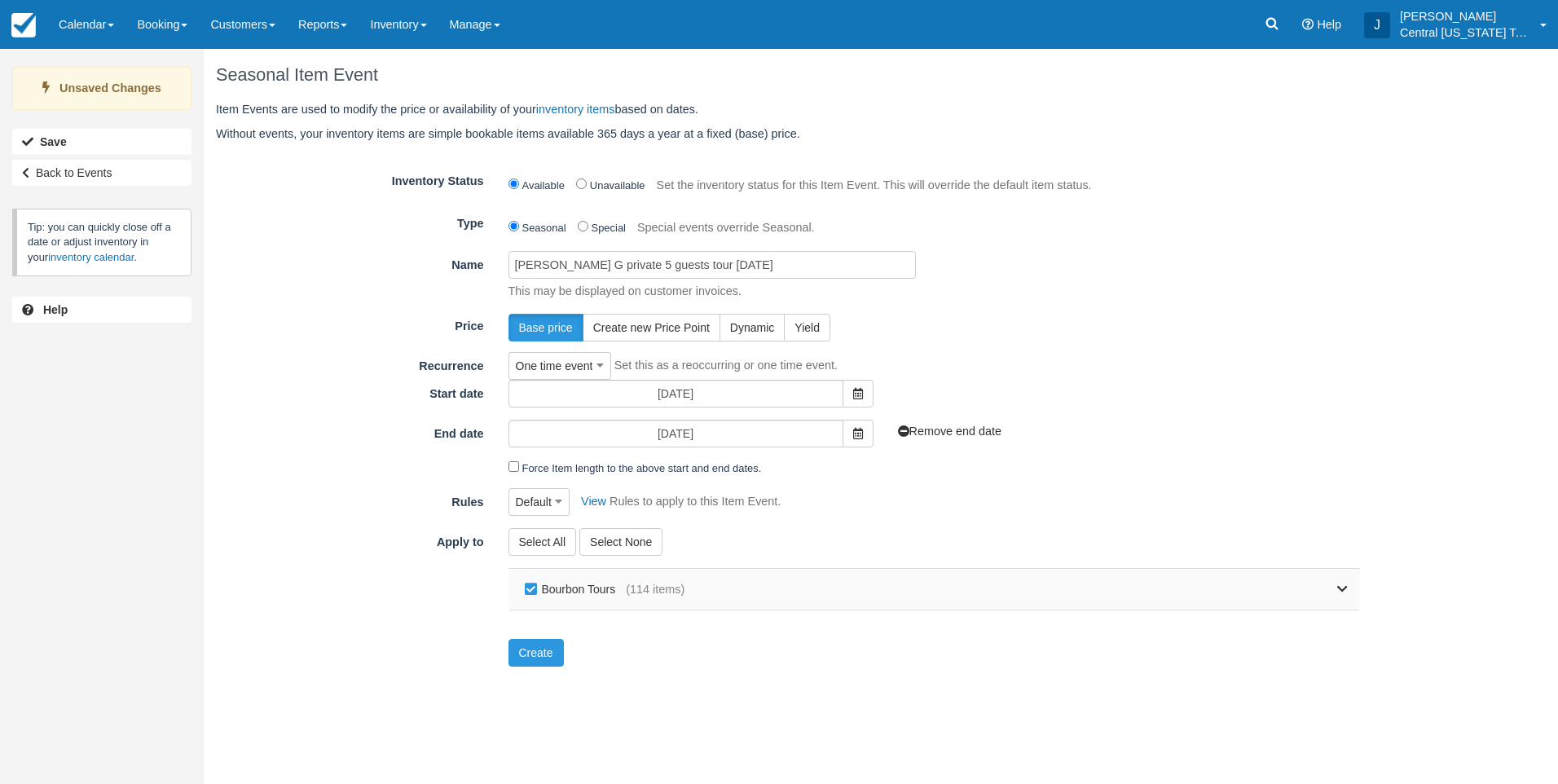
checkbox input "false"
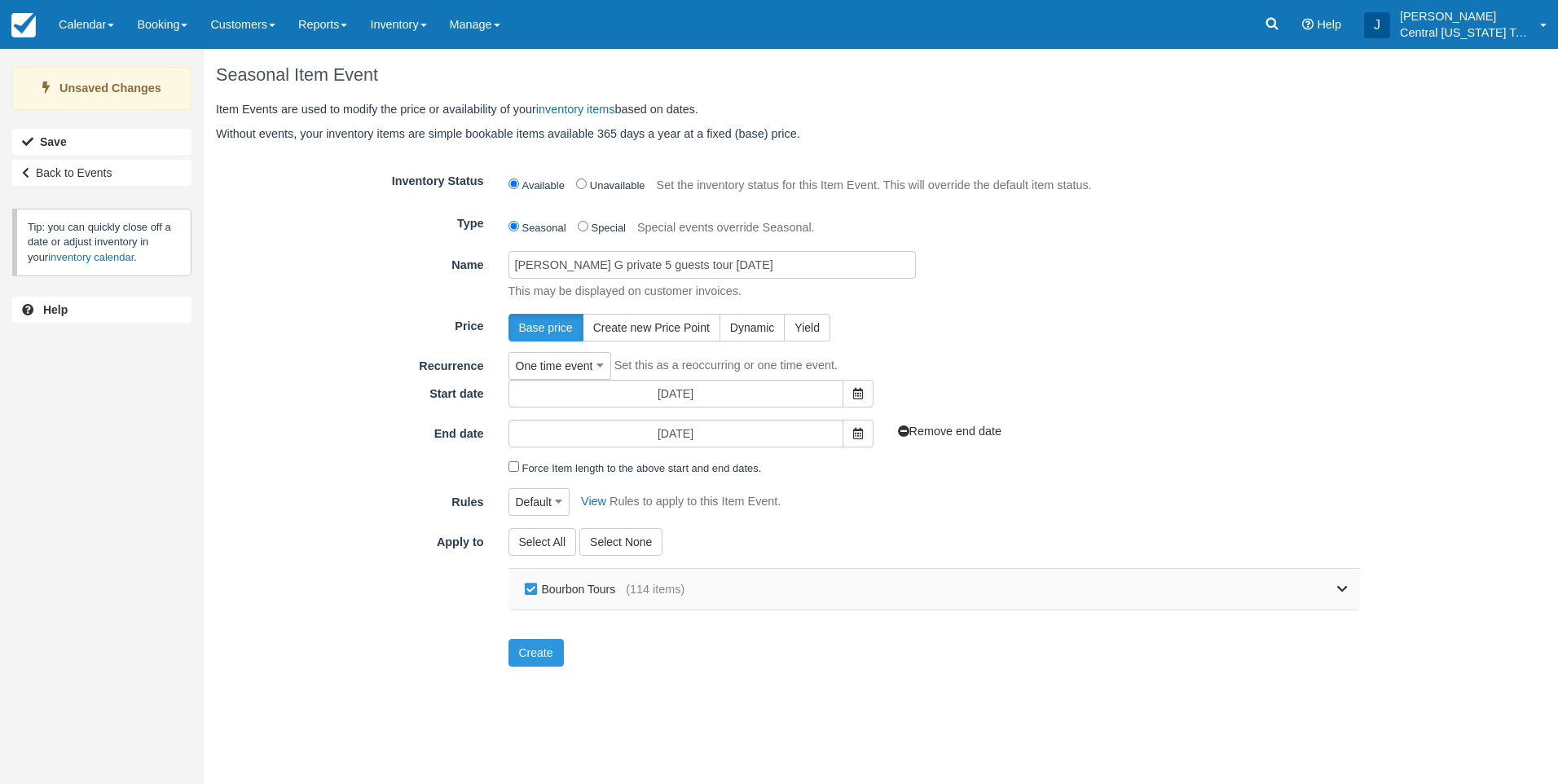
checkbox input "false"
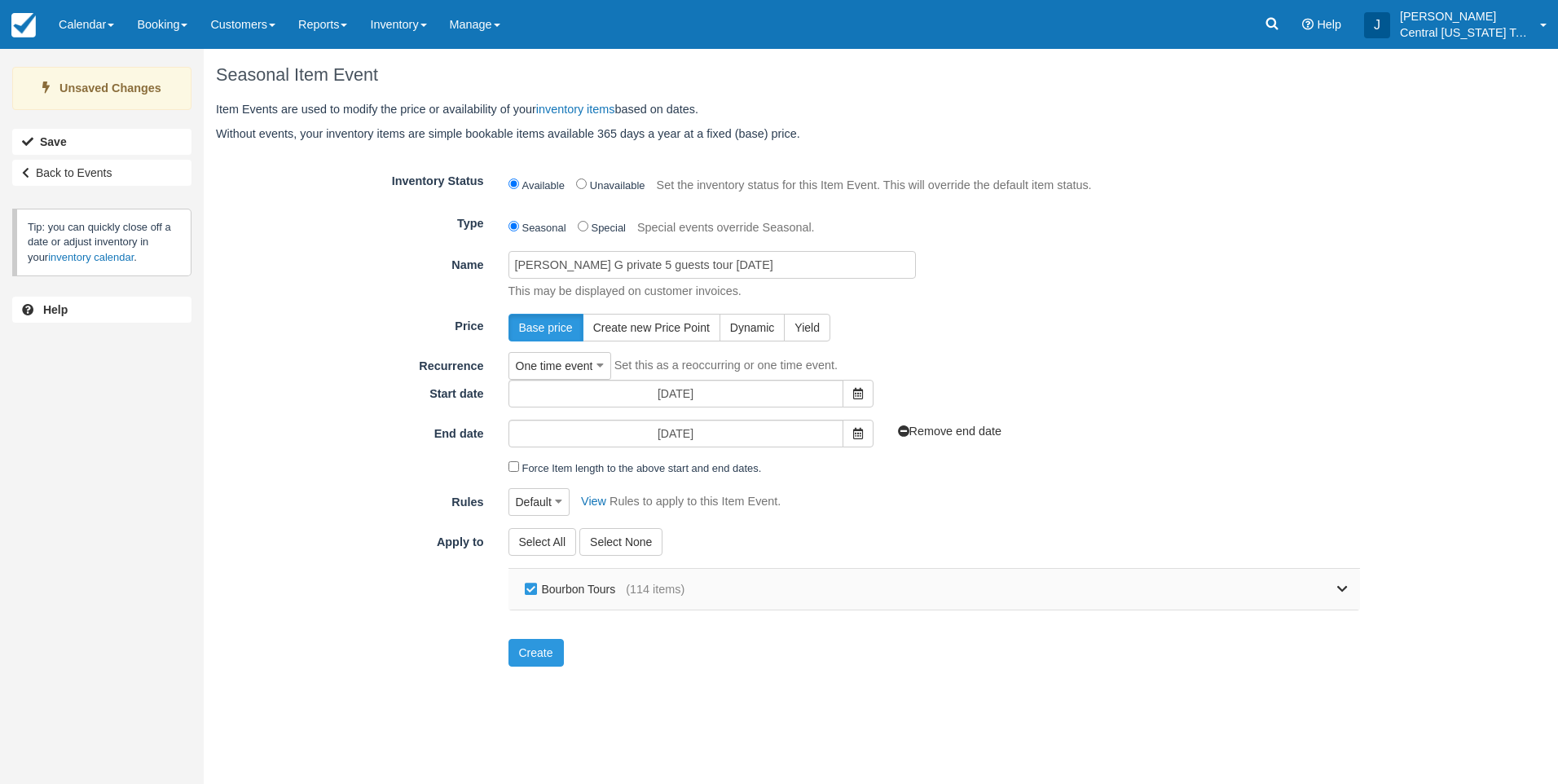
checkbox input "false"
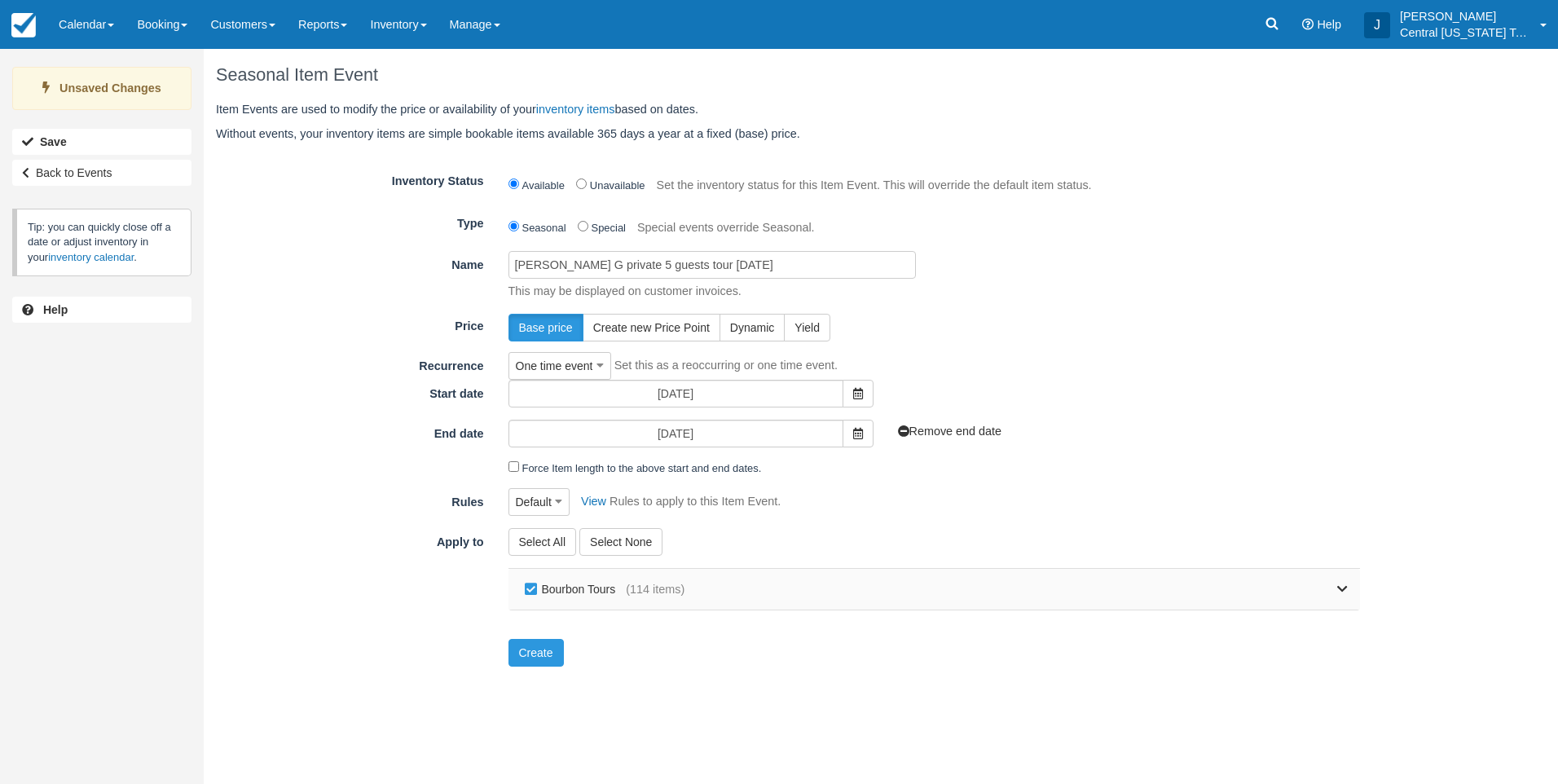
checkbox input "false"
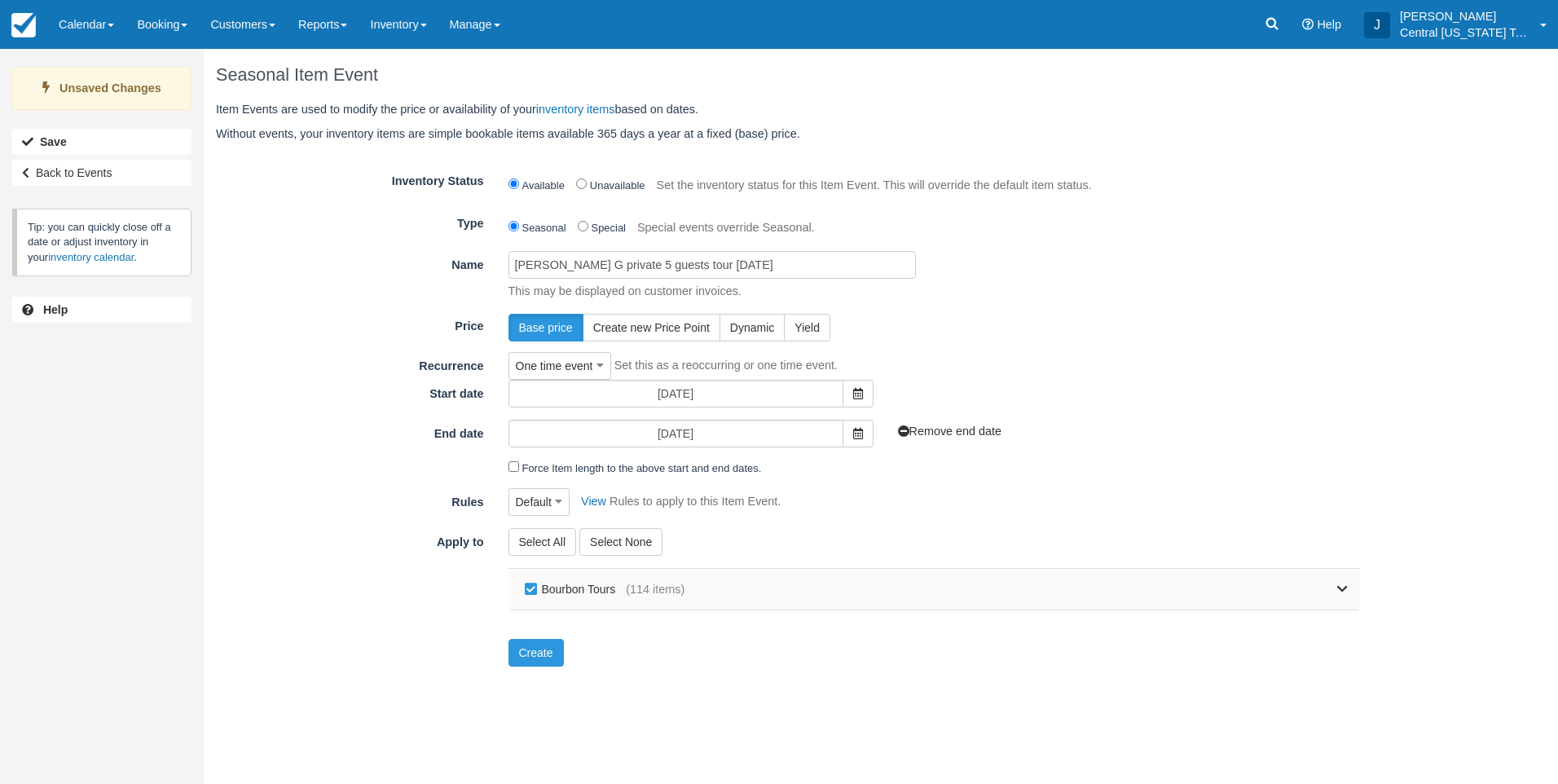
checkbox input "false"
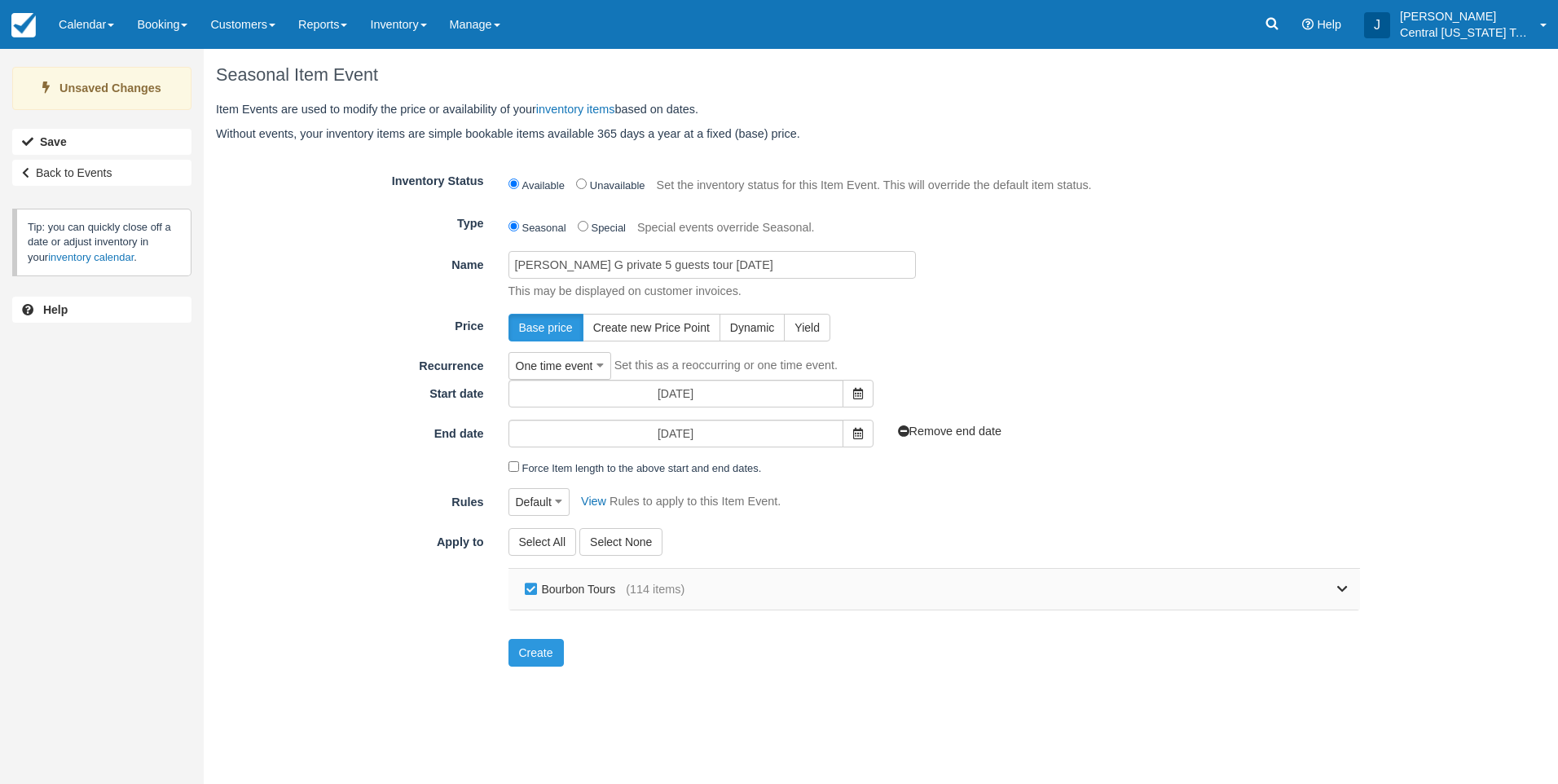
checkbox input "false"
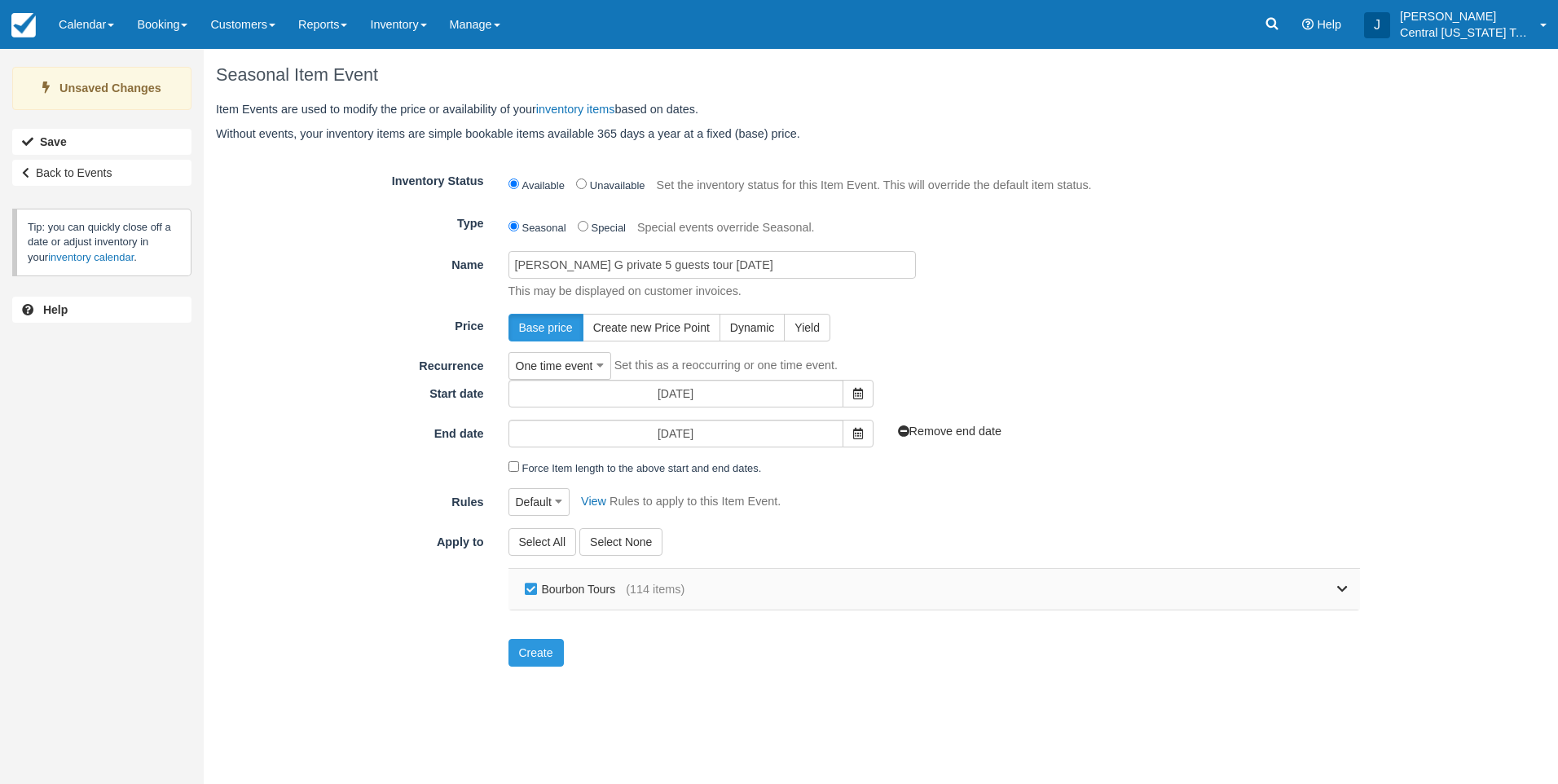
checkbox input "false"
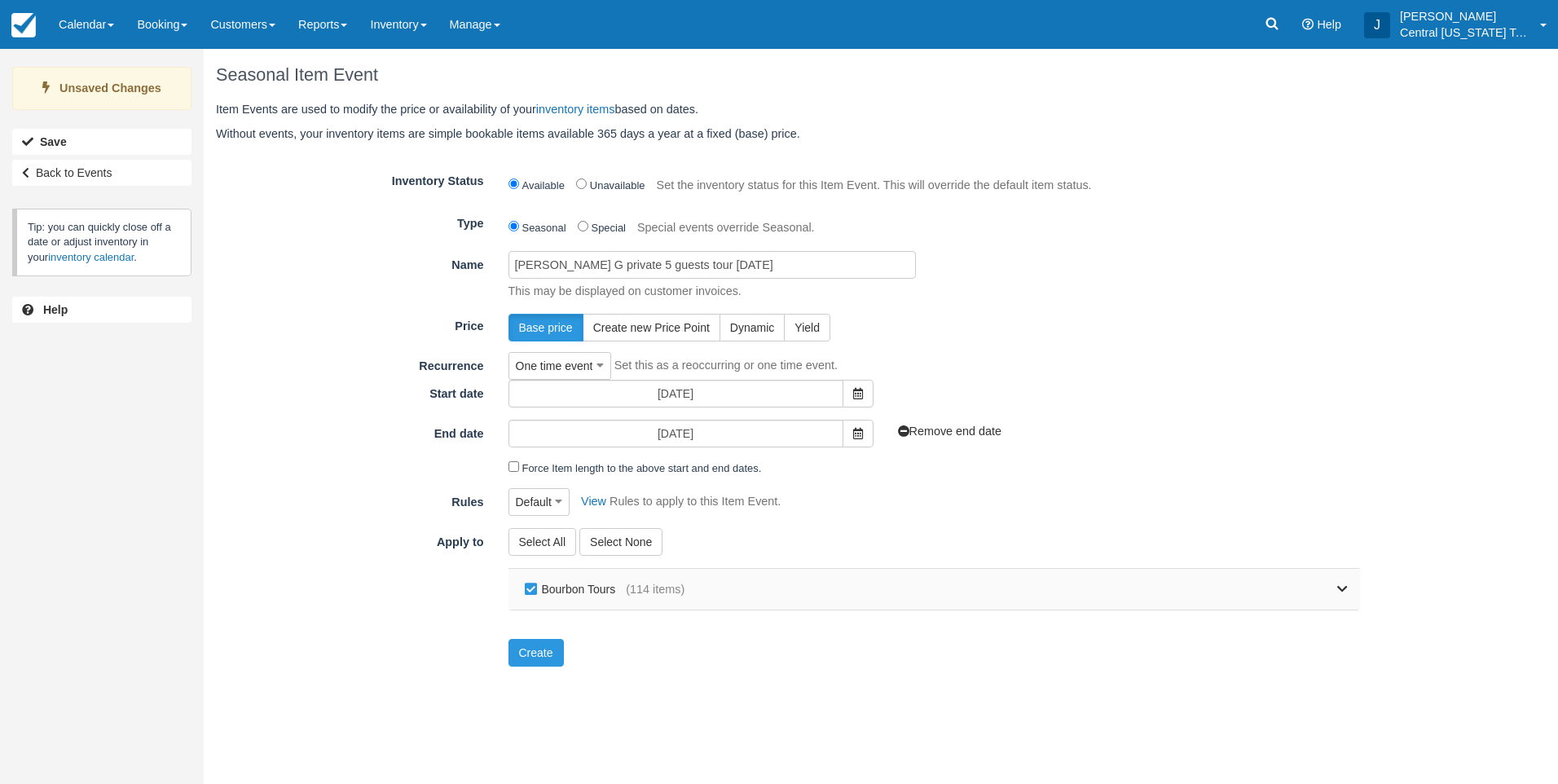
checkbox input "false"
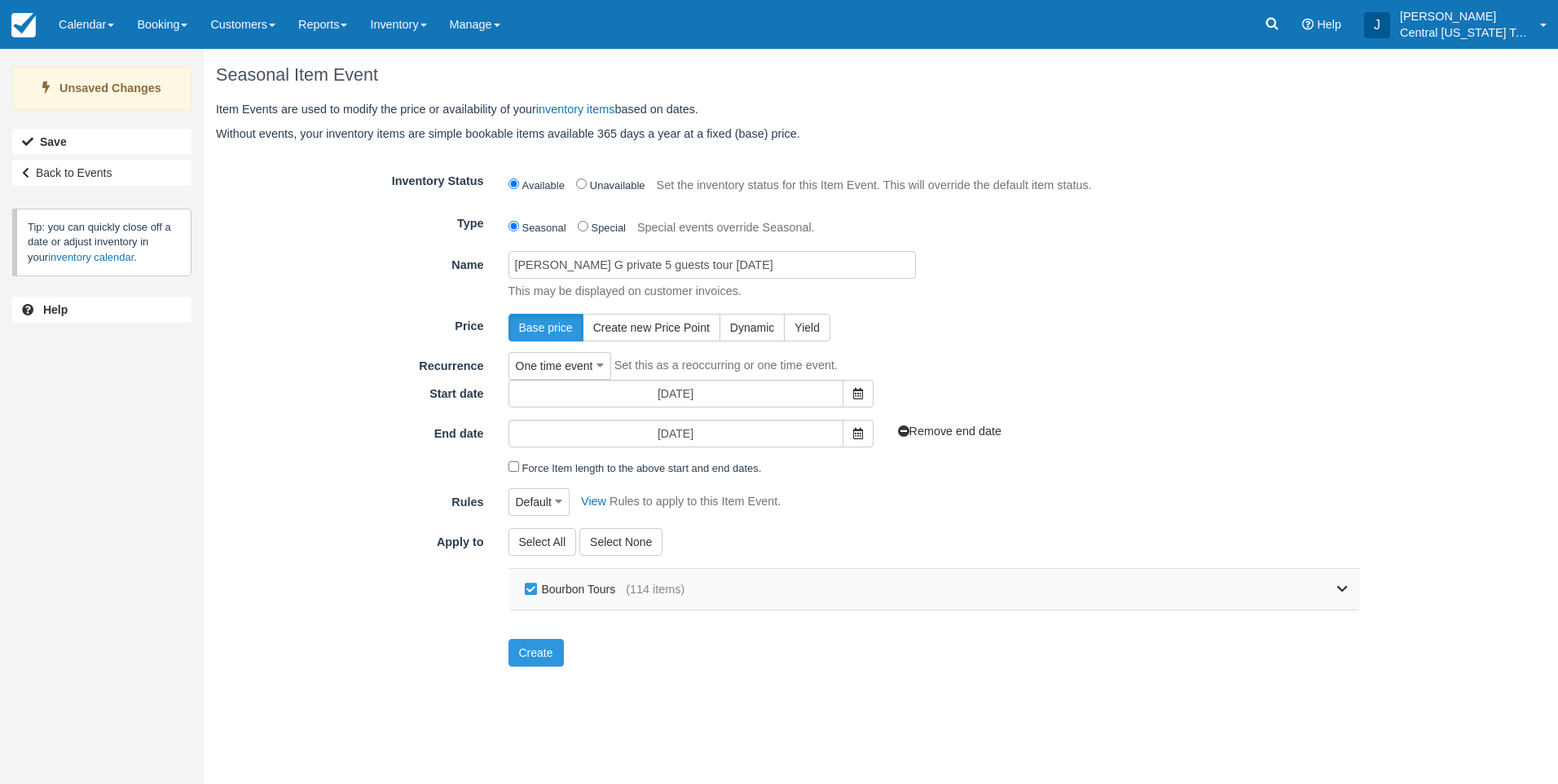
checkbox input "false"
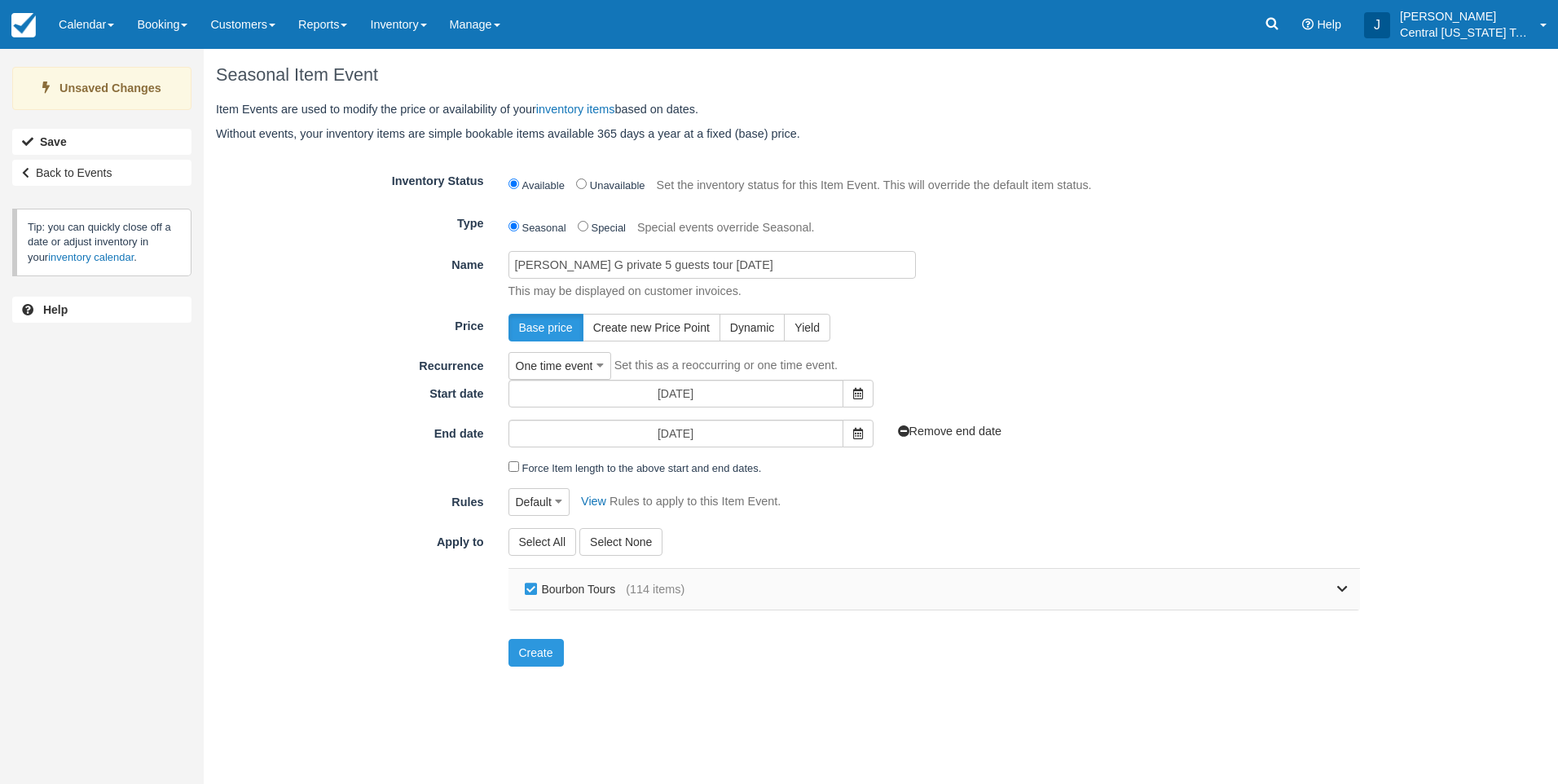
checkbox input "false"
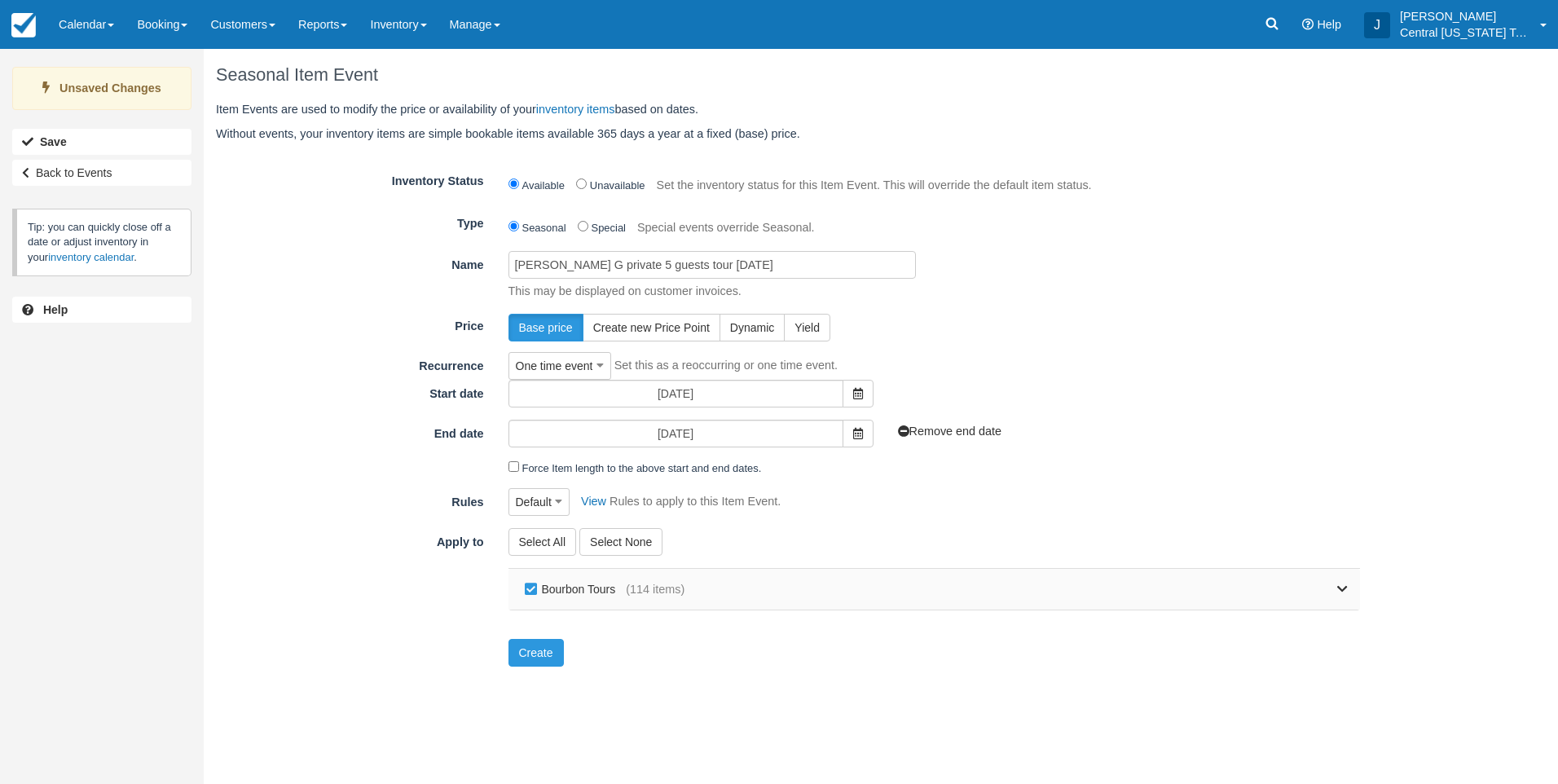
checkbox input "false"
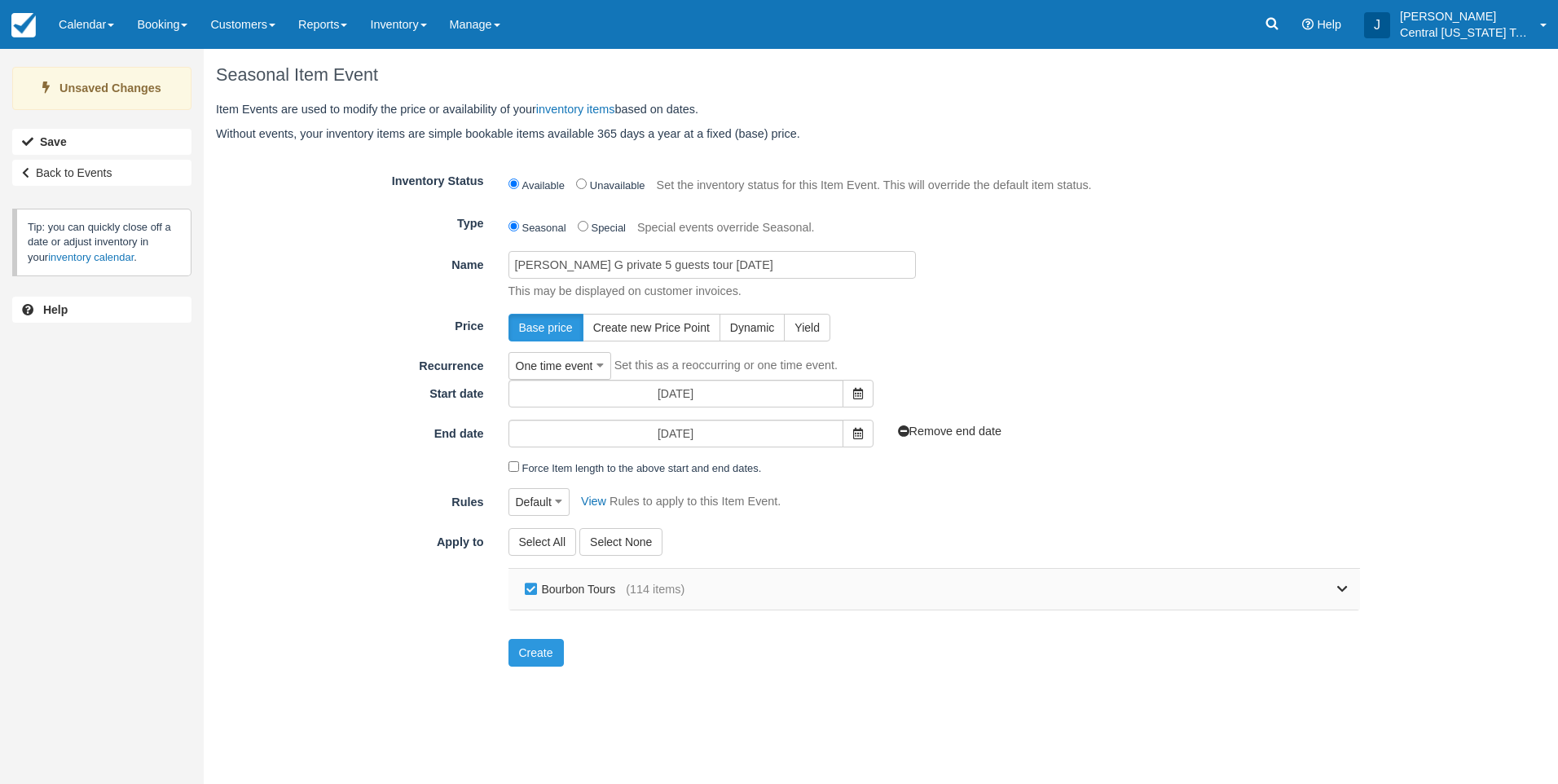
checkbox input "false"
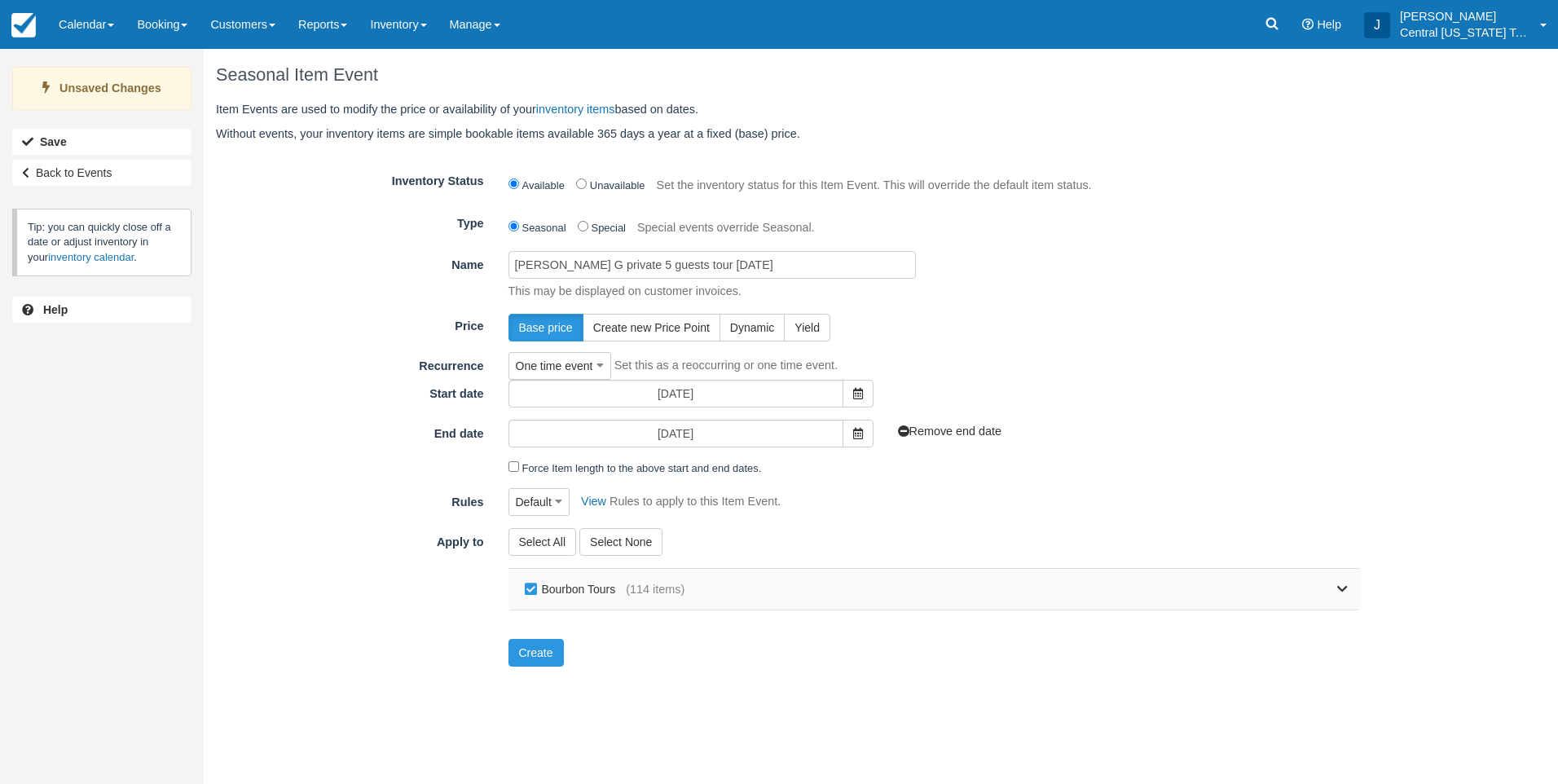
checkbox input "false"
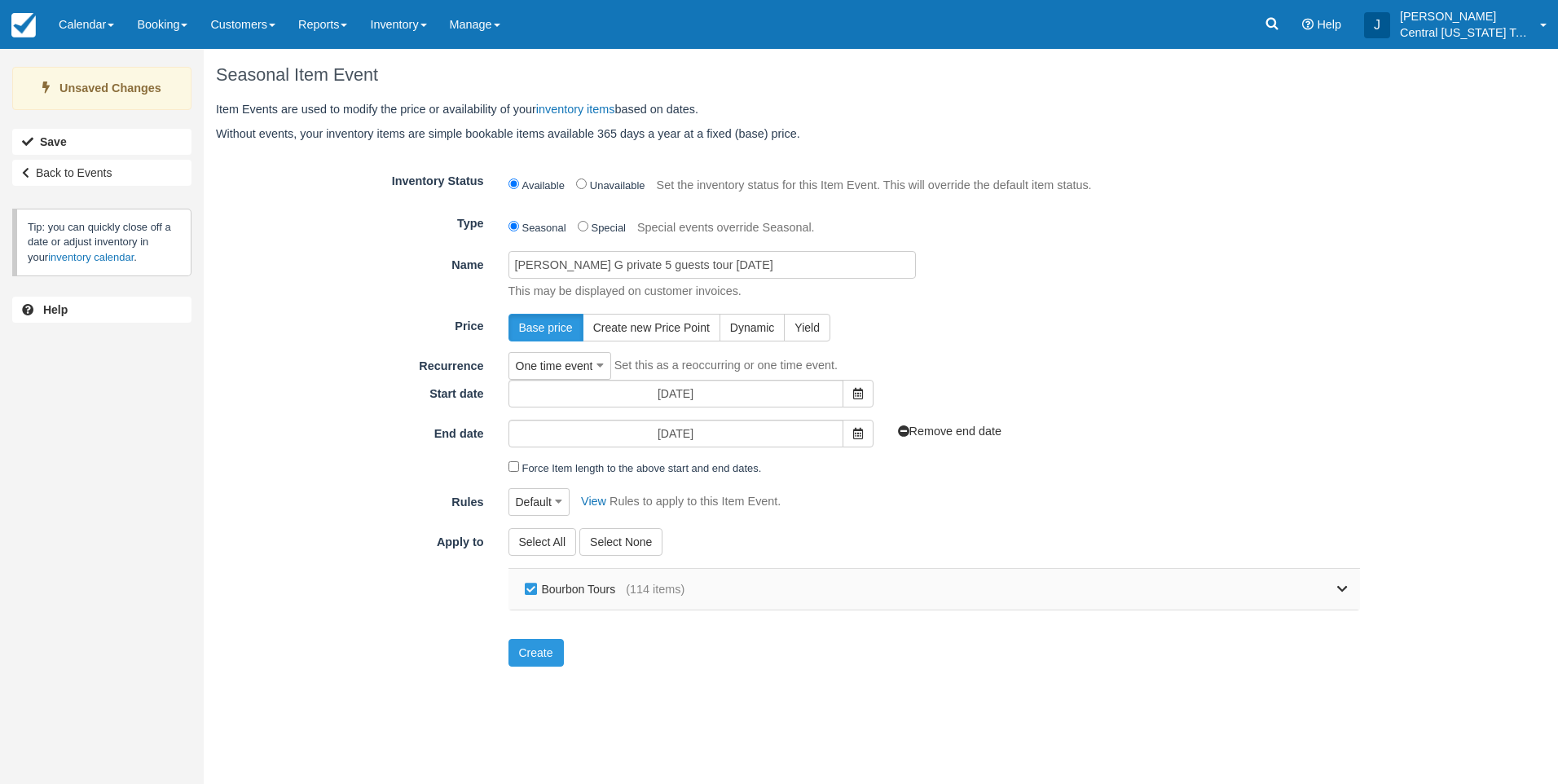
checkbox input "false"
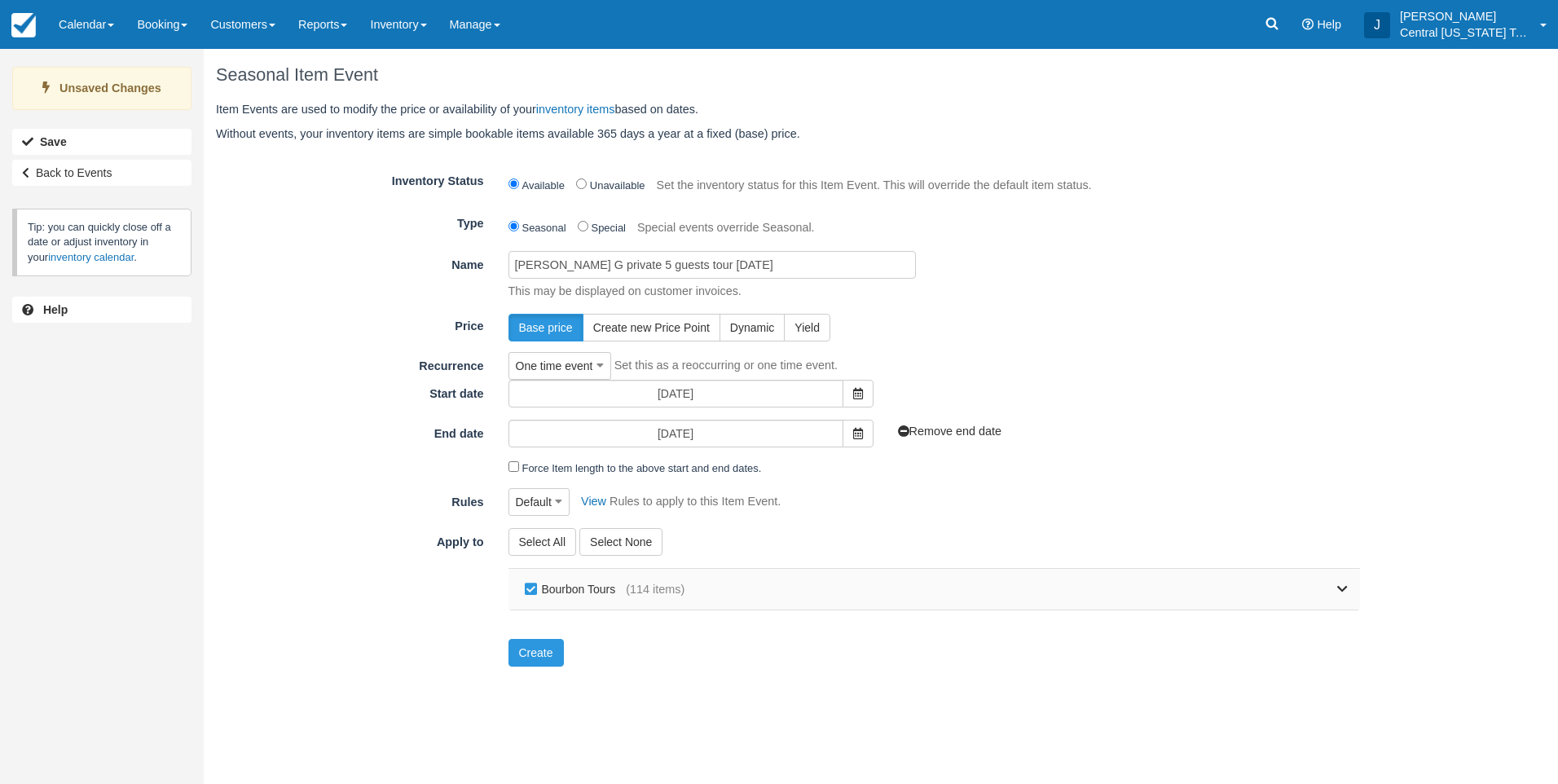
checkbox input "false"
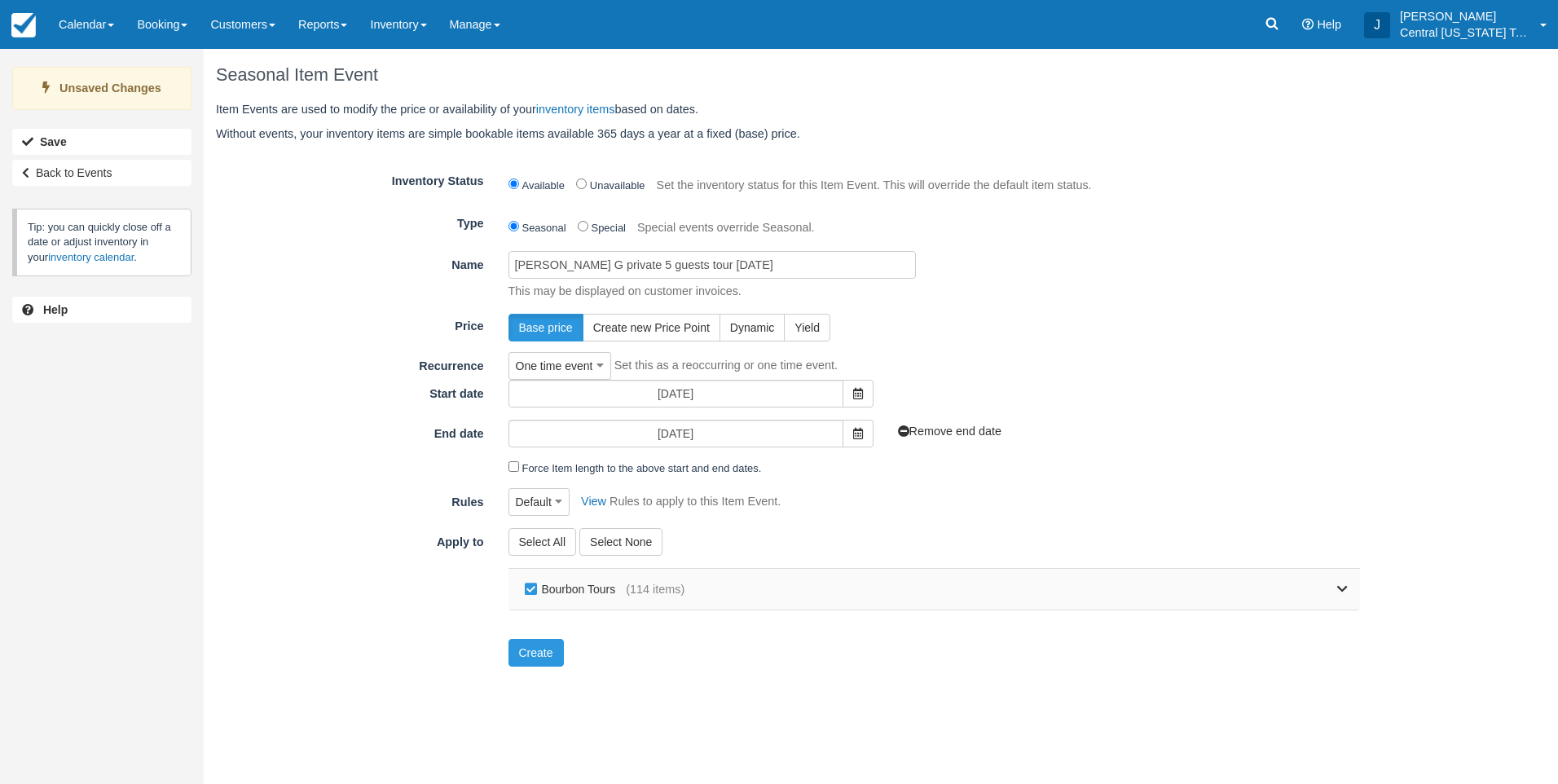
checkbox input "false"
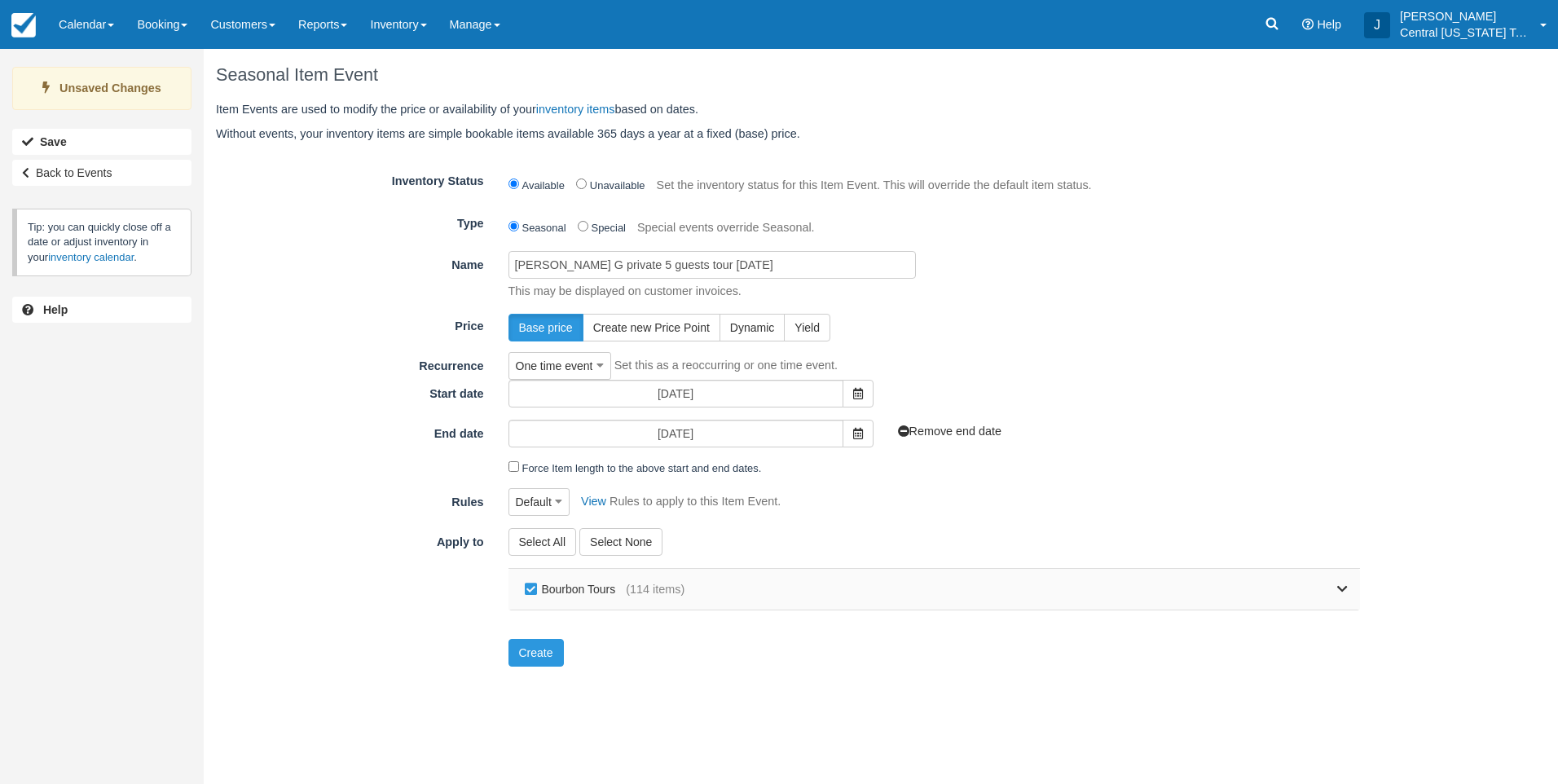
checkbox input "false"
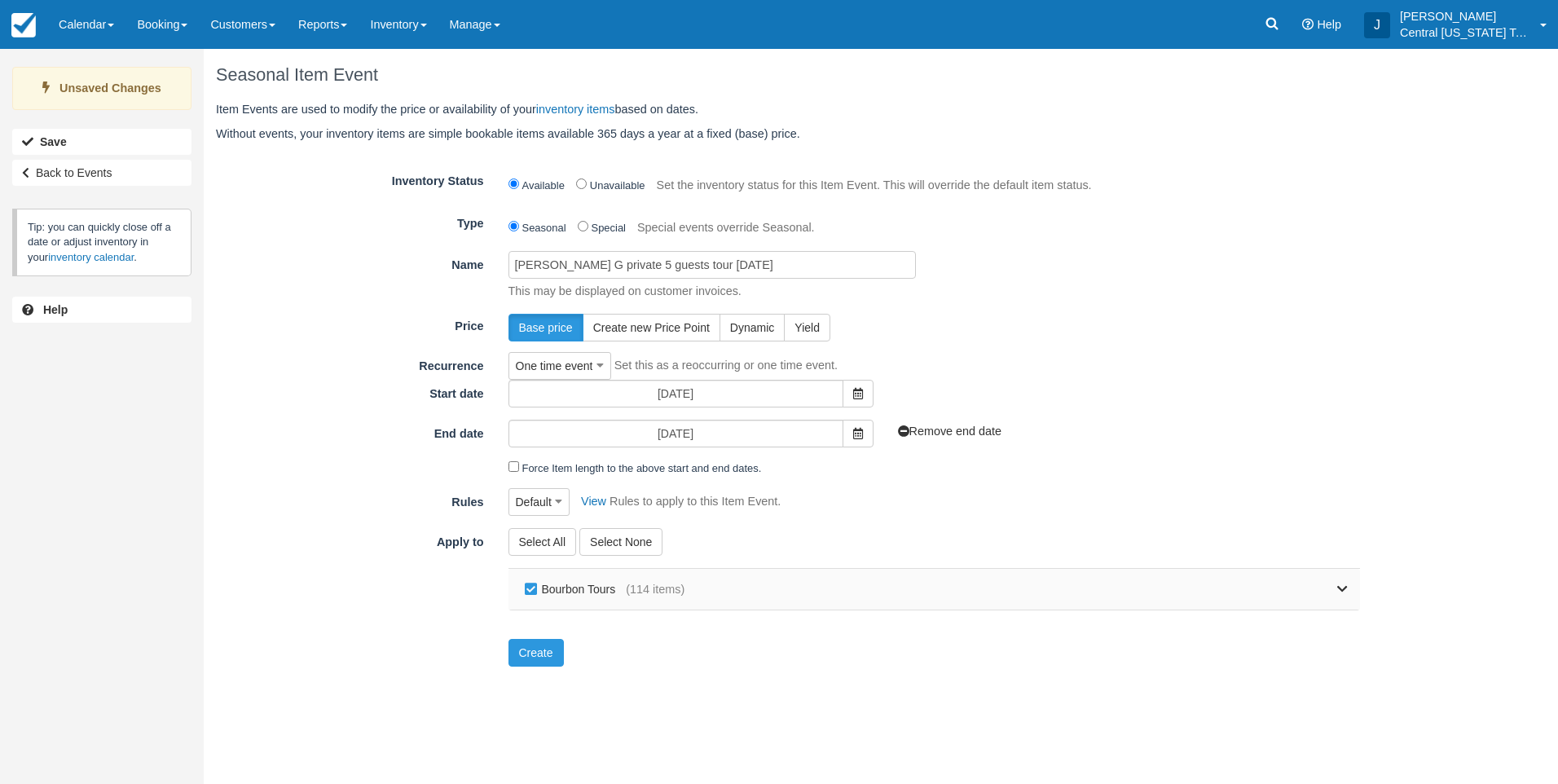
checkbox input "false"
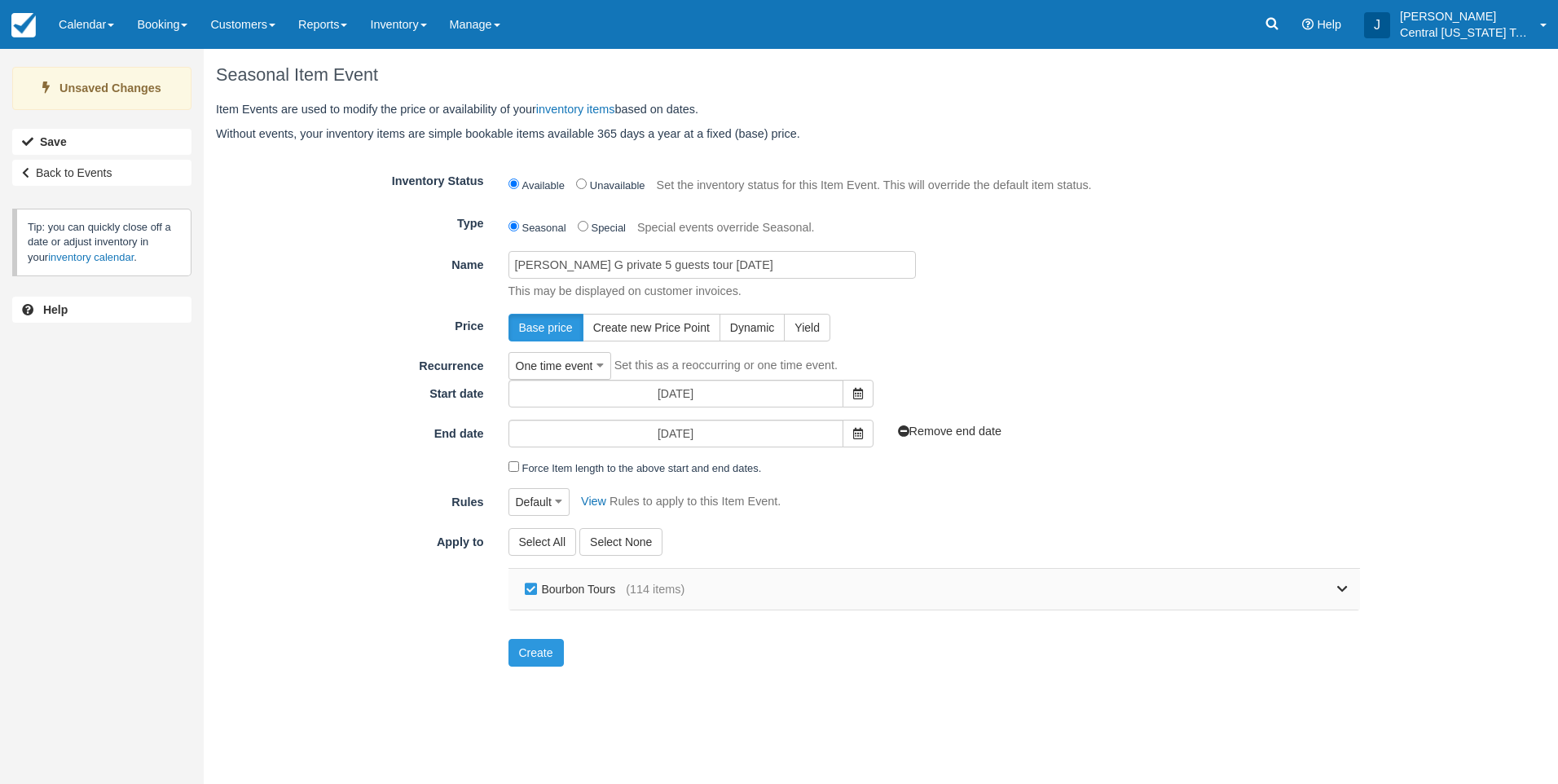
checkbox input "false"
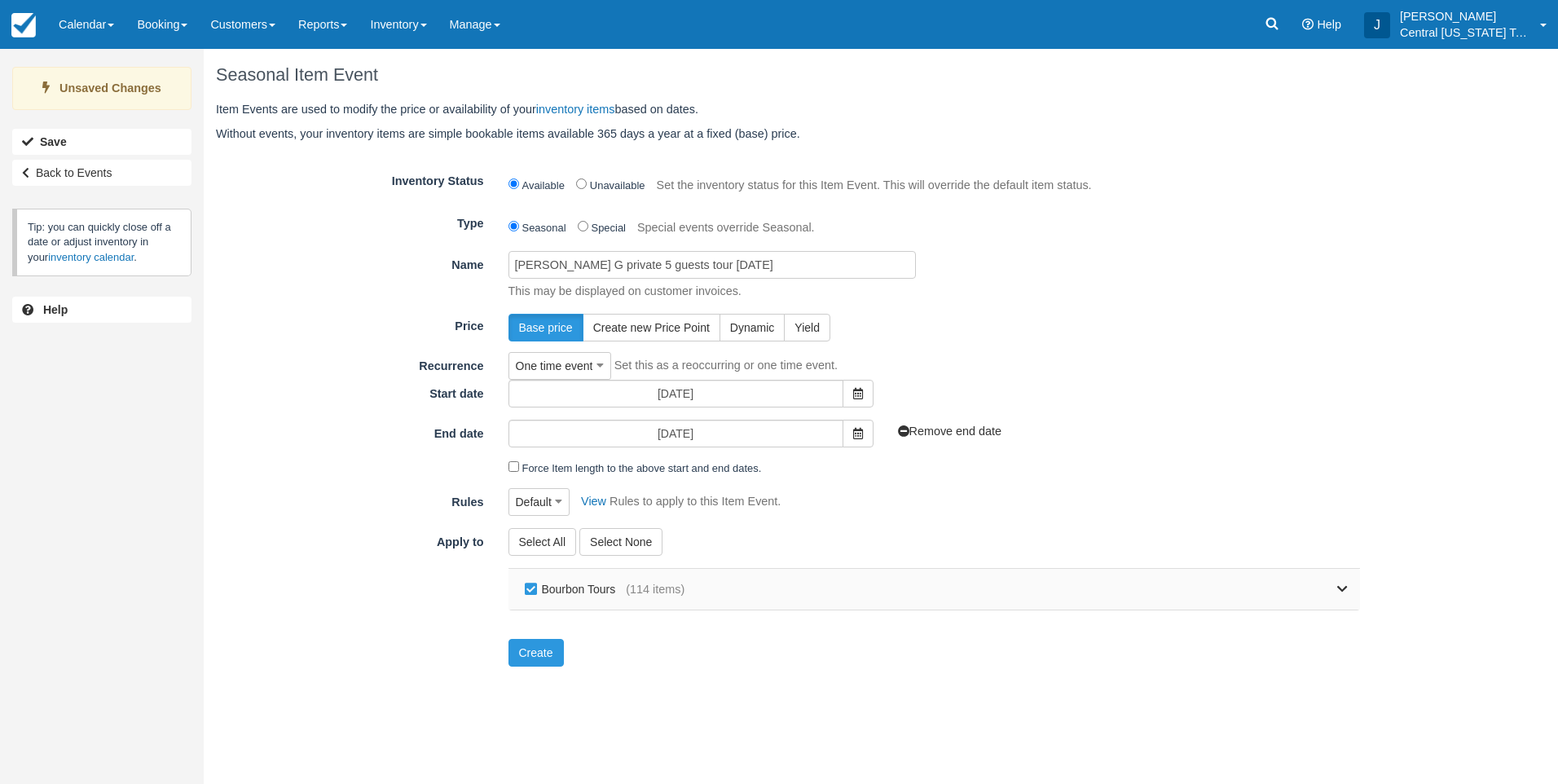
checkbox input "false"
click at [1331, 592] on link at bounding box center [1015, 588] width 663 height 41
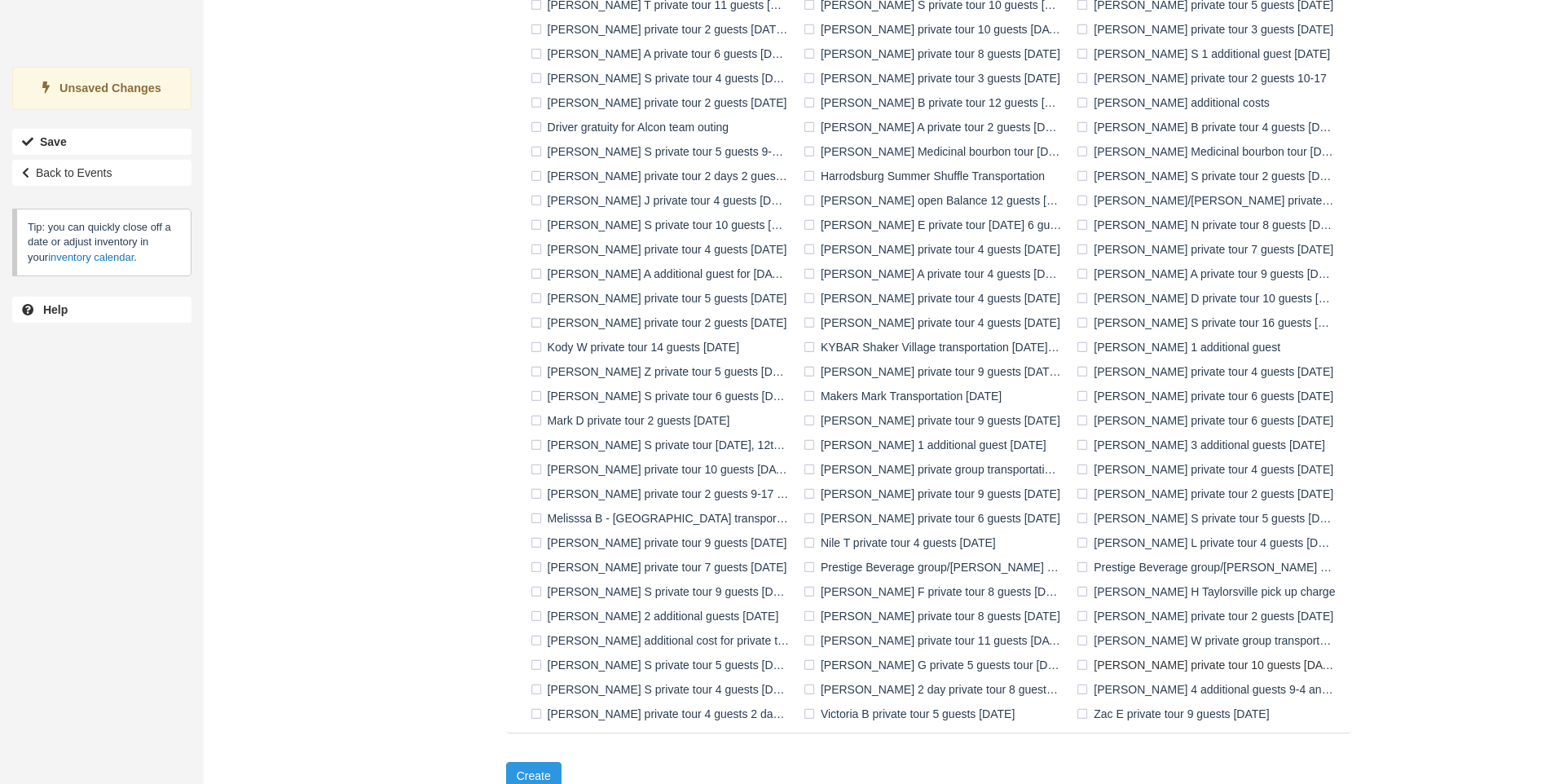
scroll to position [838, 0]
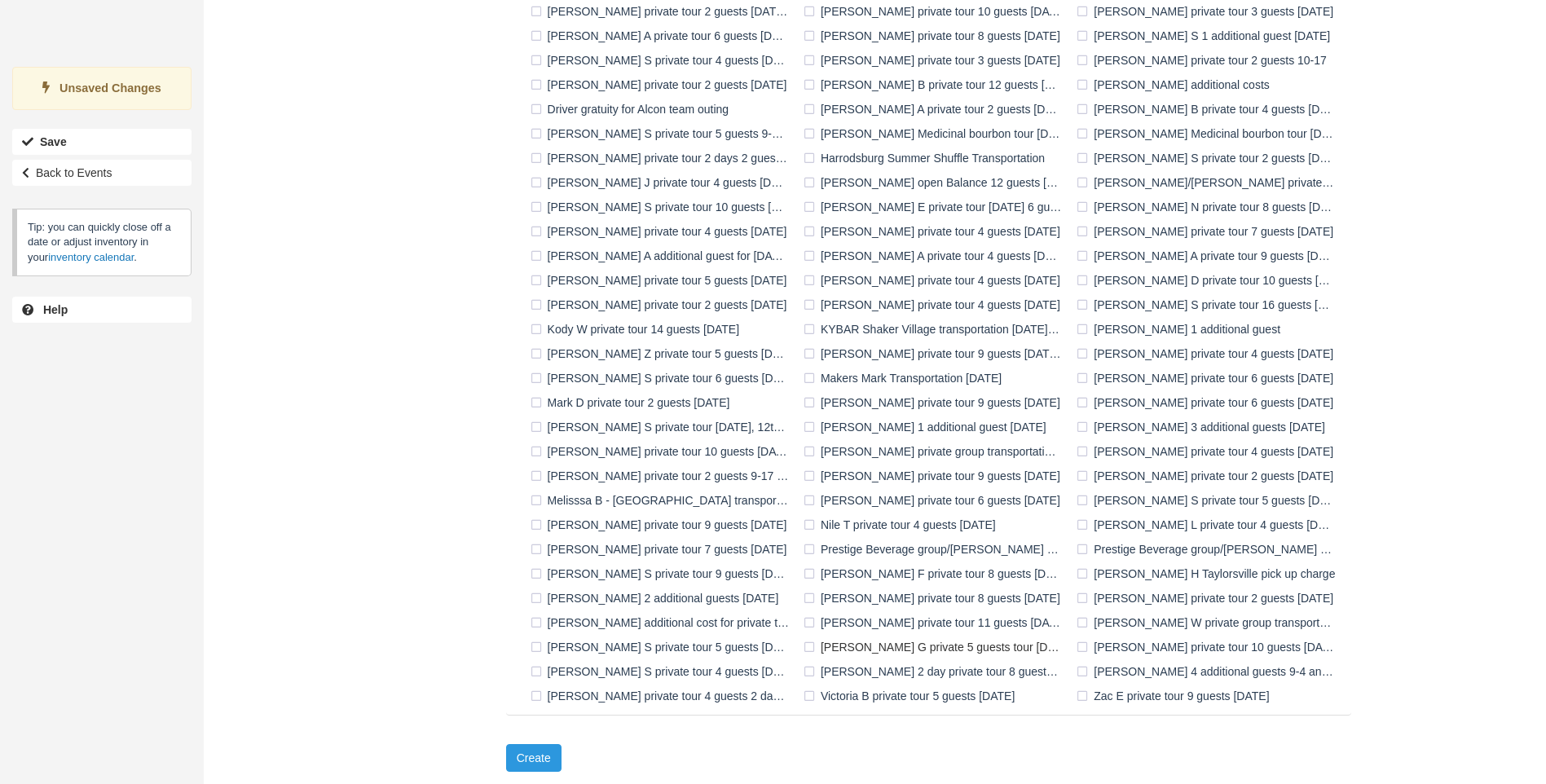
click at [890, 644] on label "[PERSON_NAME] G private 5 guests tour [DATE]" at bounding box center [936, 647] width 273 height 24
checkbox input "true"
click at [530, 754] on button "Create" at bounding box center [534, 758] width 56 height 28
